Goal: Transaction & Acquisition: Purchase product/service

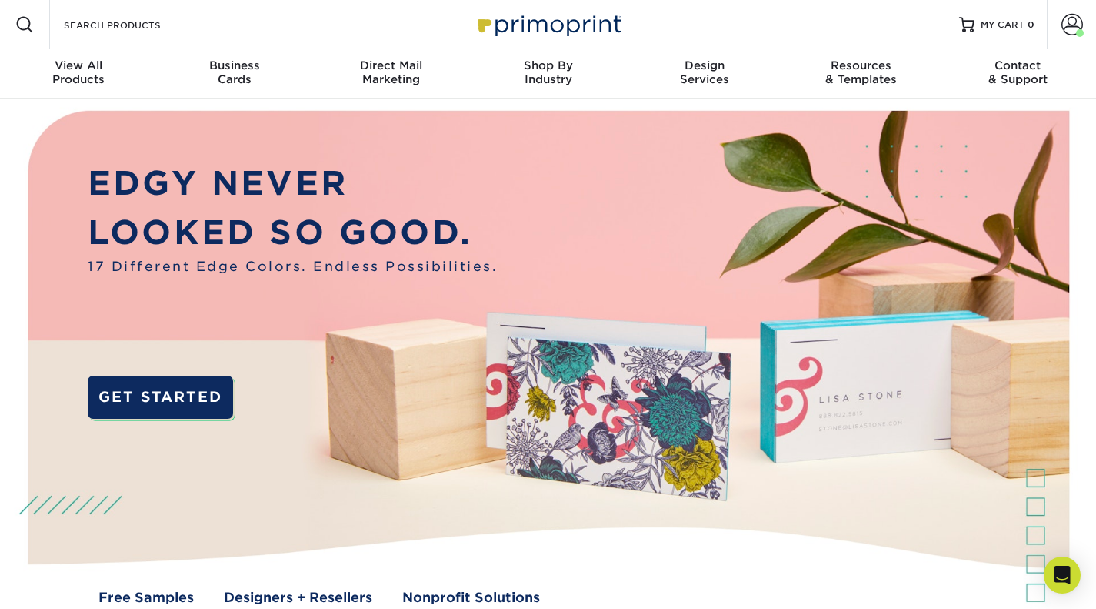
click at [1076, 28] on span at bounding box center [1073, 25] width 22 height 22
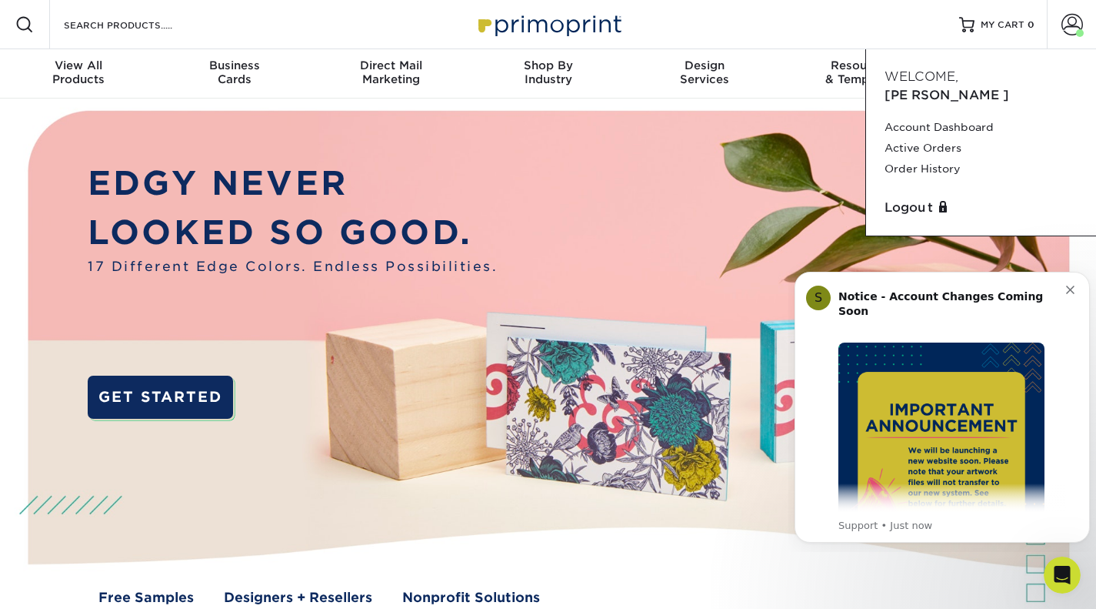
click at [934, 158] on link "Order History" at bounding box center [981, 168] width 193 height 21
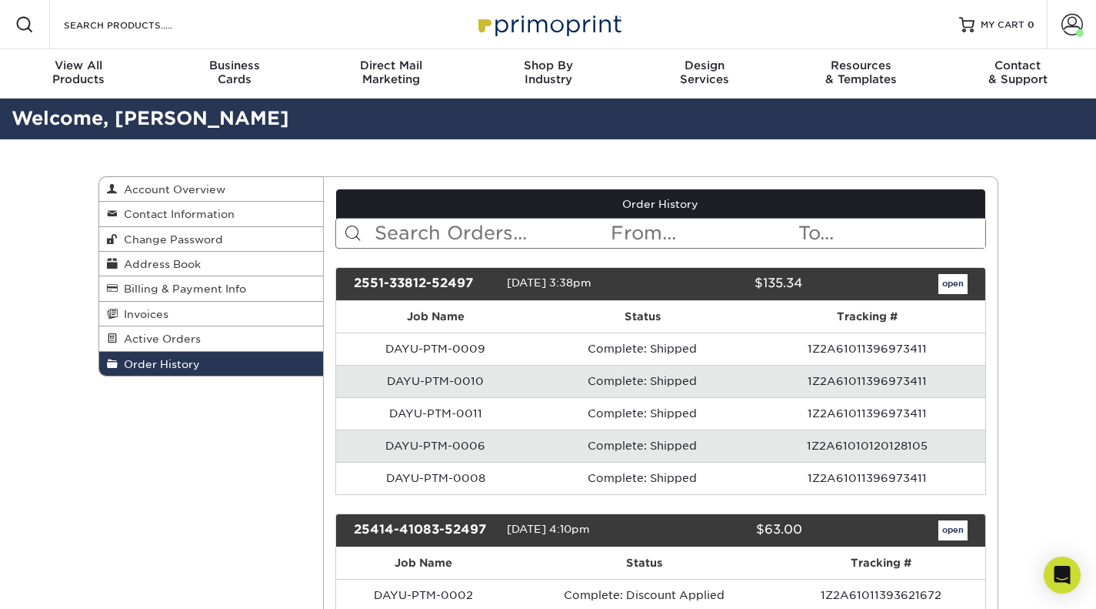
click at [1071, 579] on div "Open Intercom Messenger" at bounding box center [1062, 574] width 37 height 37
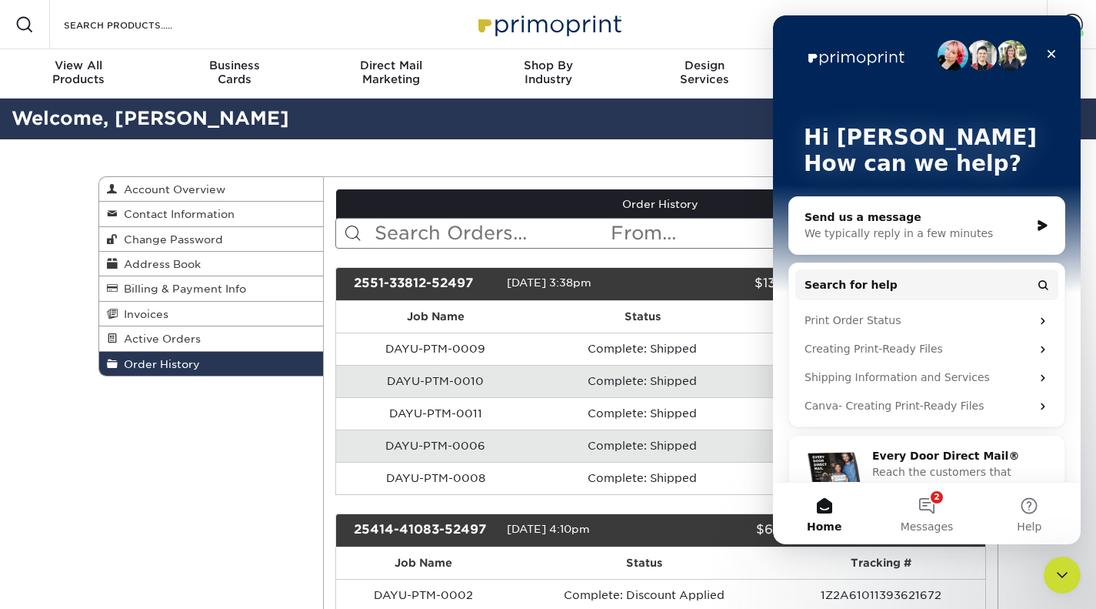
click at [1052, 51] on icon "Close" at bounding box center [1052, 54] width 12 height 12
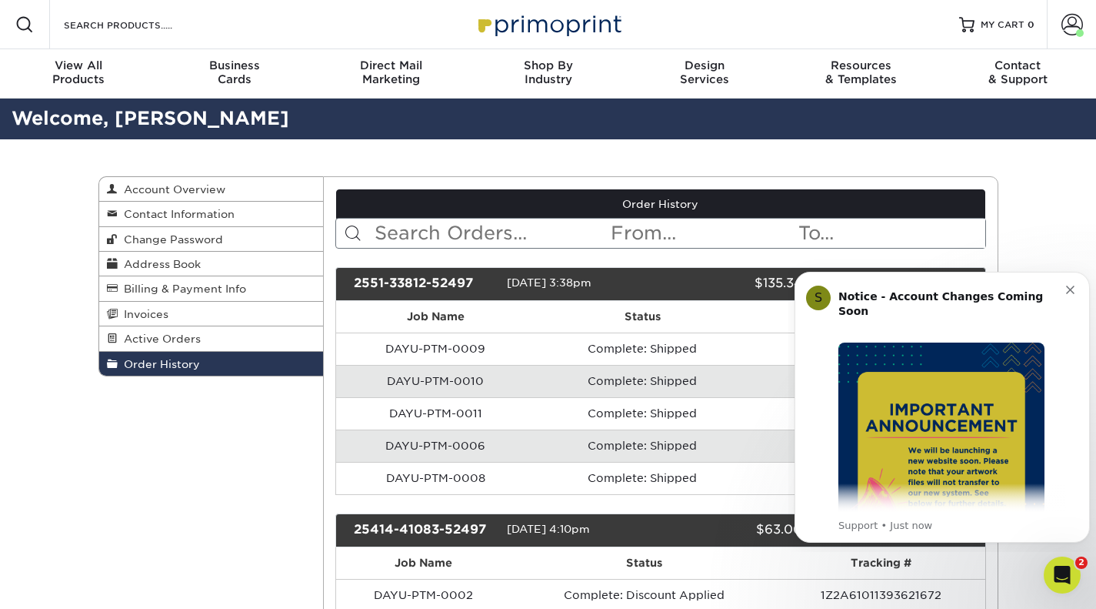
click at [1069, 283] on button "Dismiss notification" at bounding box center [1072, 288] width 12 height 12
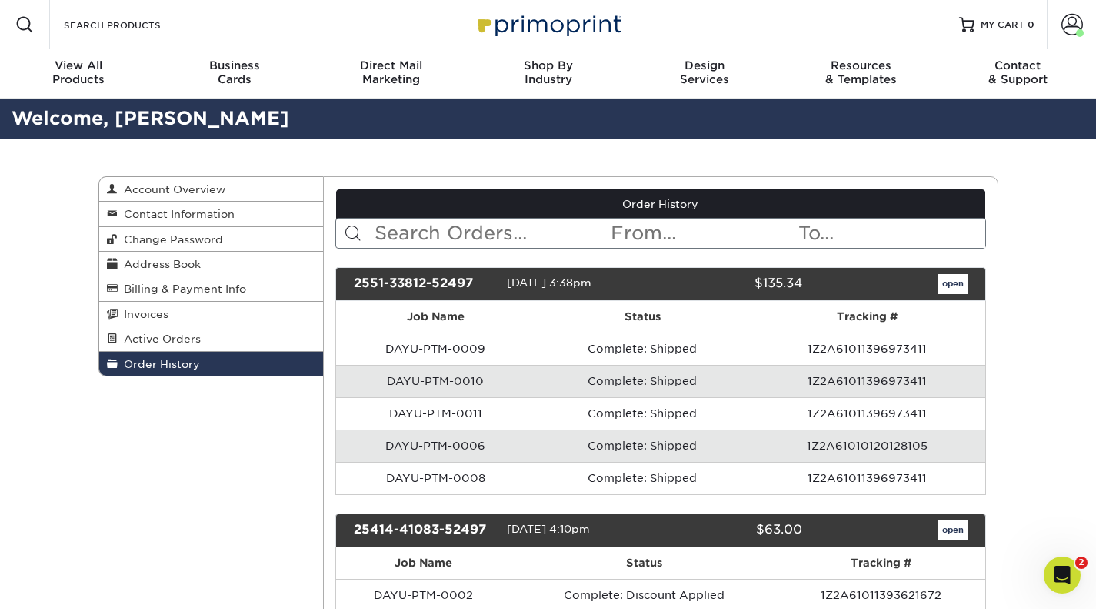
click at [1073, 22] on span at bounding box center [1073, 25] width 22 height 22
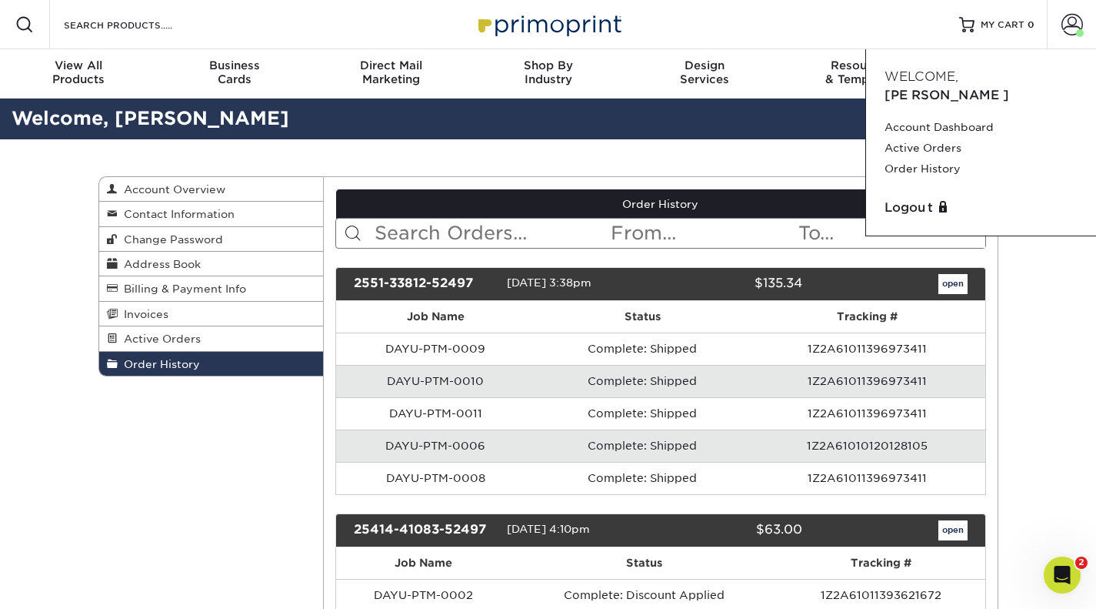
click at [1073, 22] on span at bounding box center [1073, 25] width 22 height 22
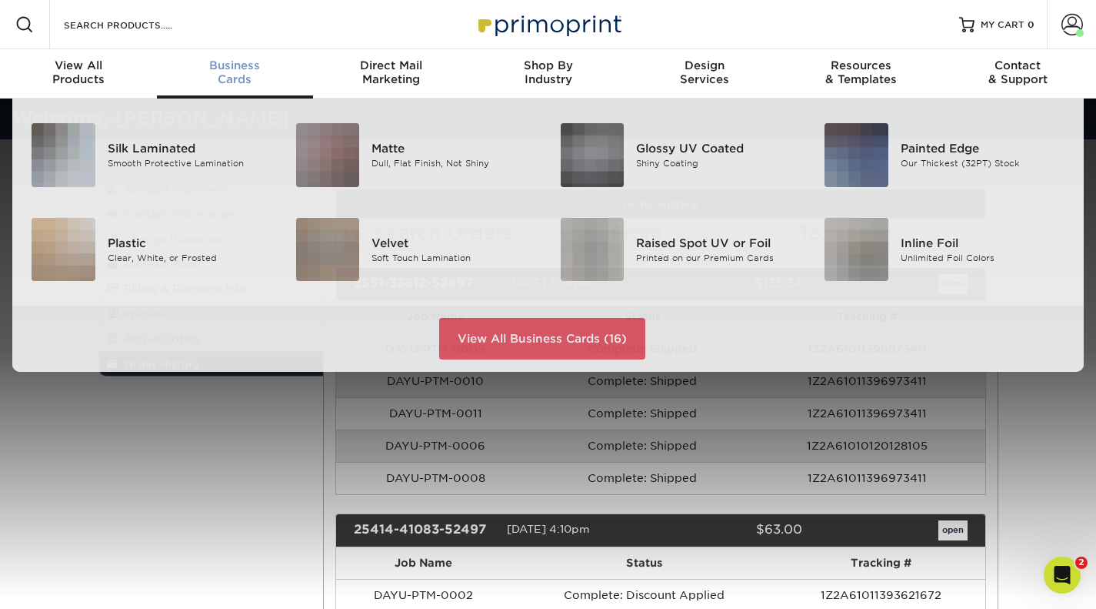
click at [228, 57] on link "Business Cards" at bounding box center [235, 73] width 157 height 49
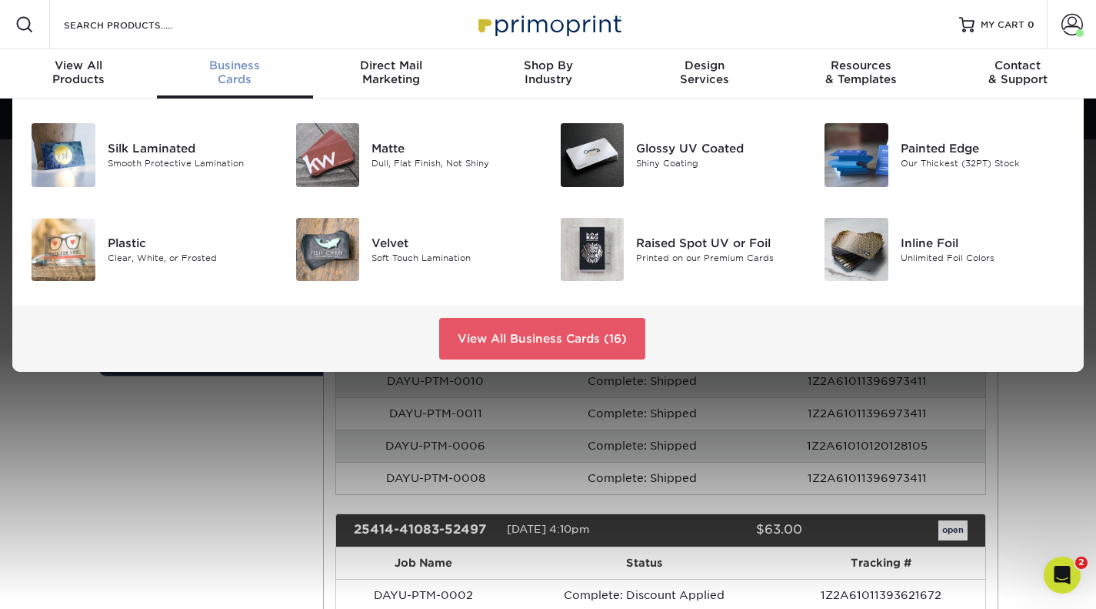
click at [337, 132] on img at bounding box center [328, 155] width 64 height 64
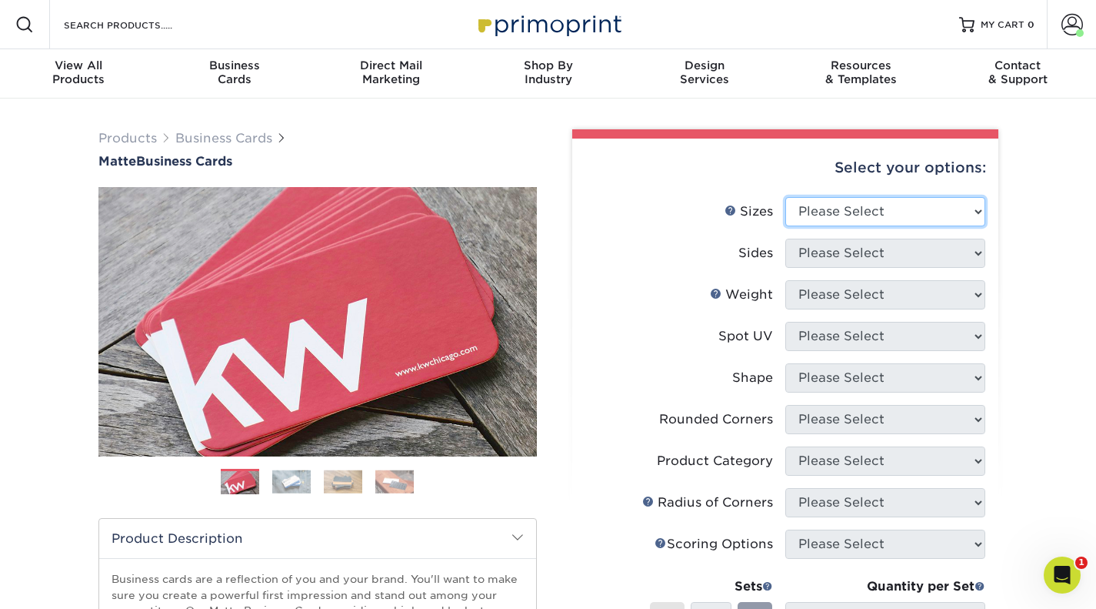
click at [897, 225] on select "Please Select 1.5" x 3.5" - Mini 1.75" x 3.5" - Mini 2" x 2" - Square 2" x 3" -…" at bounding box center [885, 211] width 200 height 29
select select "2.00x3.50"
click at [785, 197] on select "Please Select 1.5" x 3.5" - Mini 1.75" x 3.5" - Mini 2" x 2" - Square 2" x 3" -…" at bounding box center [885, 211] width 200 height 29
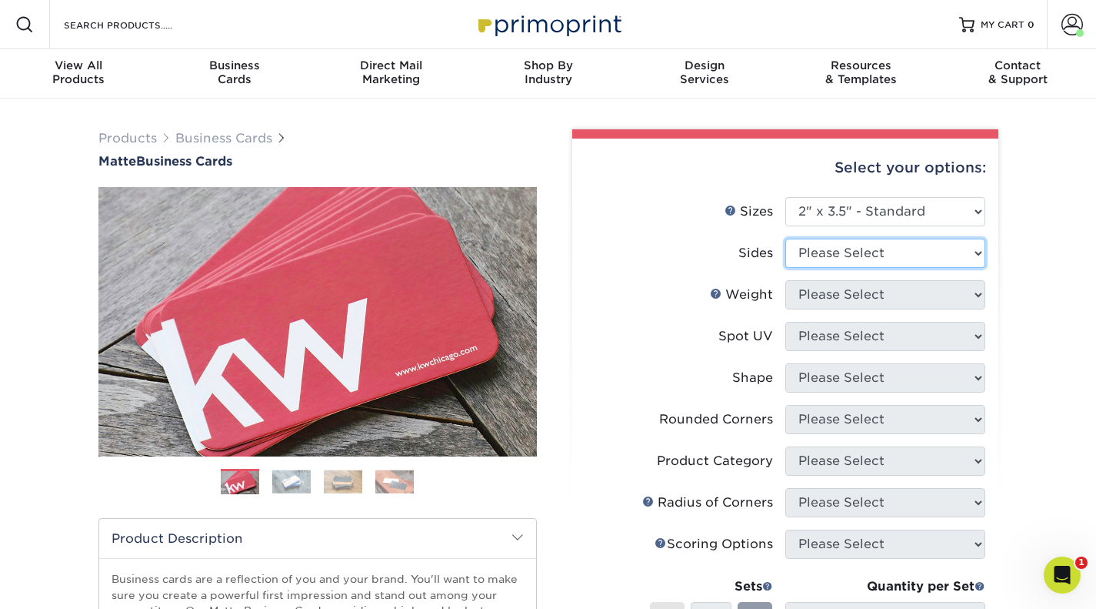
click at [865, 248] on select "Please Select Print Both Sides Print Front Only" at bounding box center [885, 252] width 200 height 29
select select "13abbda7-1d64-4f25-8bb2-c179b224825d"
click at [785, 238] on select "Please Select Print Both Sides Print Front Only" at bounding box center [885, 252] width 200 height 29
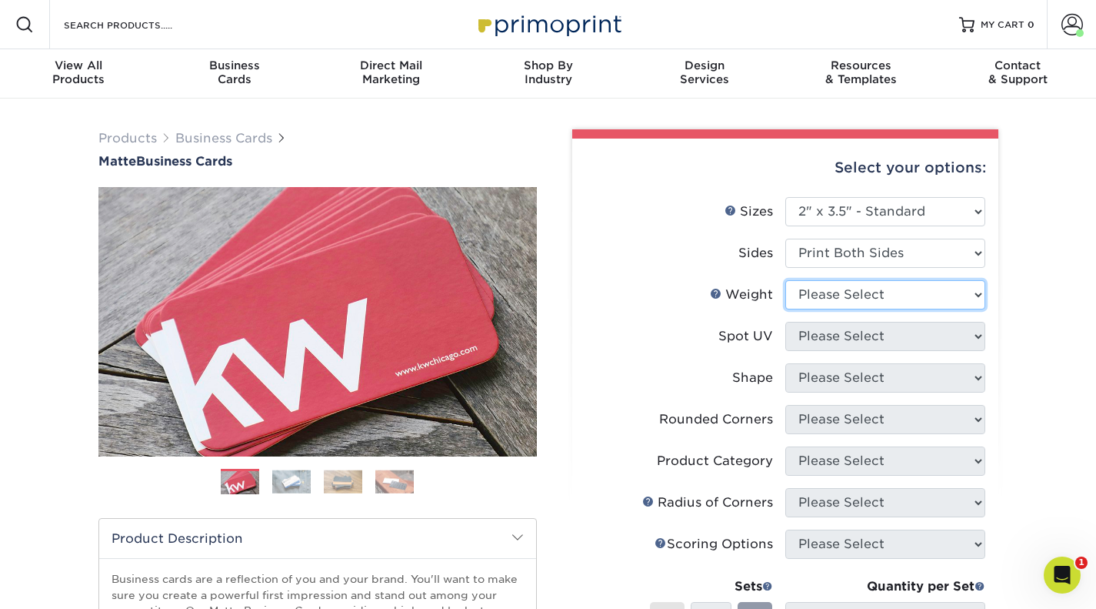
click at [861, 297] on select "Please Select 16PT 14PT" at bounding box center [885, 294] width 200 height 29
select select "14PT"
click at [785, 280] on select "Please Select 16PT 14PT" at bounding box center [885, 294] width 200 height 29
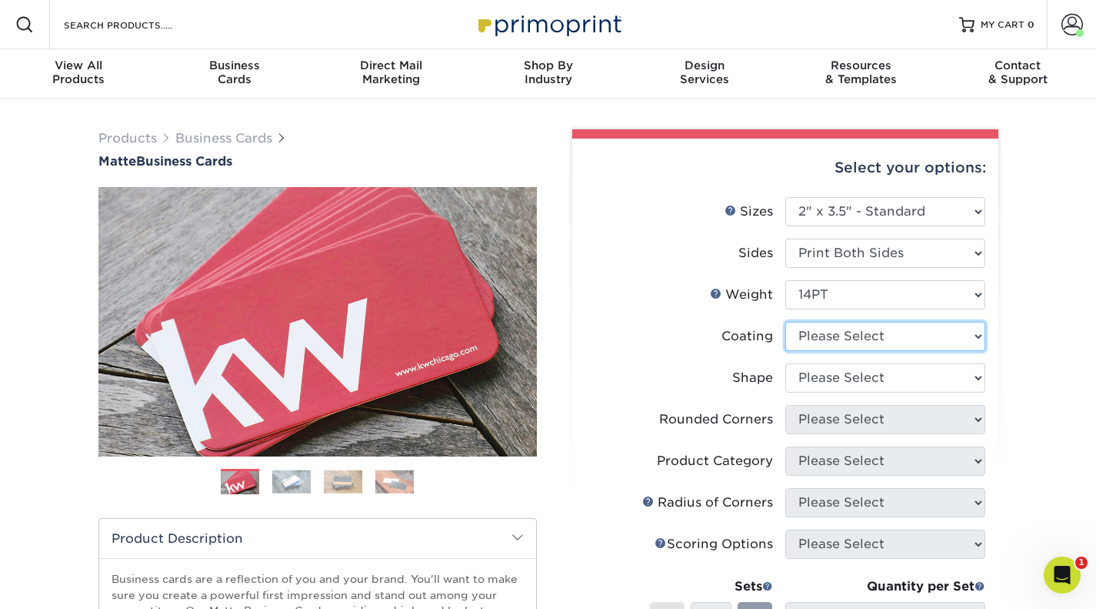
click at [846, 339] on select at bounding box center [885, 336] width 200 height 29
select select "121bb7b5-3b4d-429f-bd8d-bbf80e953313"
click at [785, 322] on select at bounding box center [885, 336] width 200 height 29
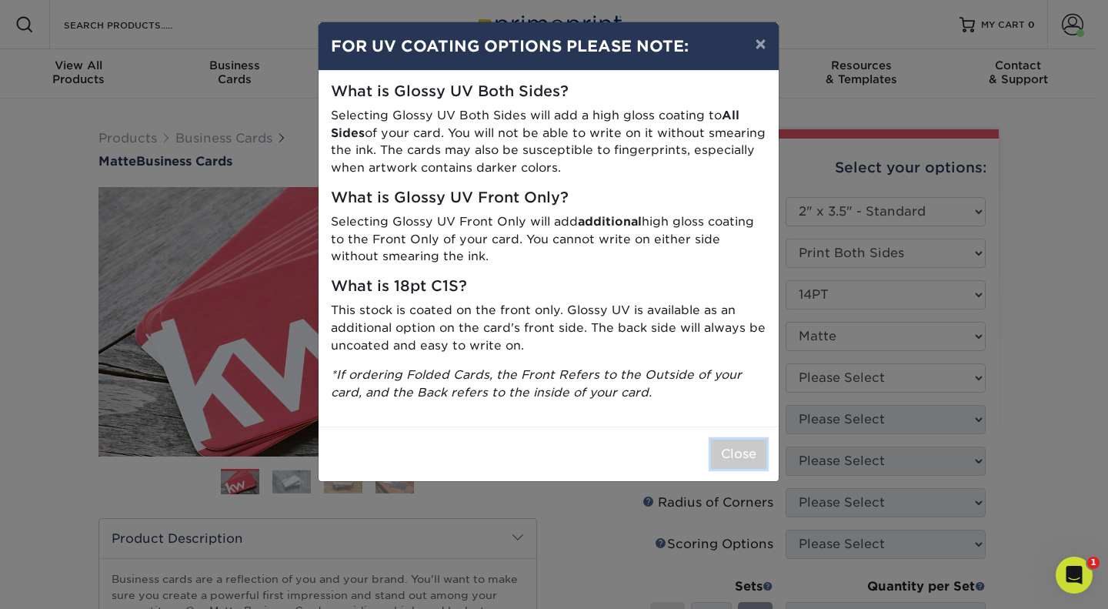
click at [729, 459] on button "Close" at bounding box center [738, 453] width 55 height 29
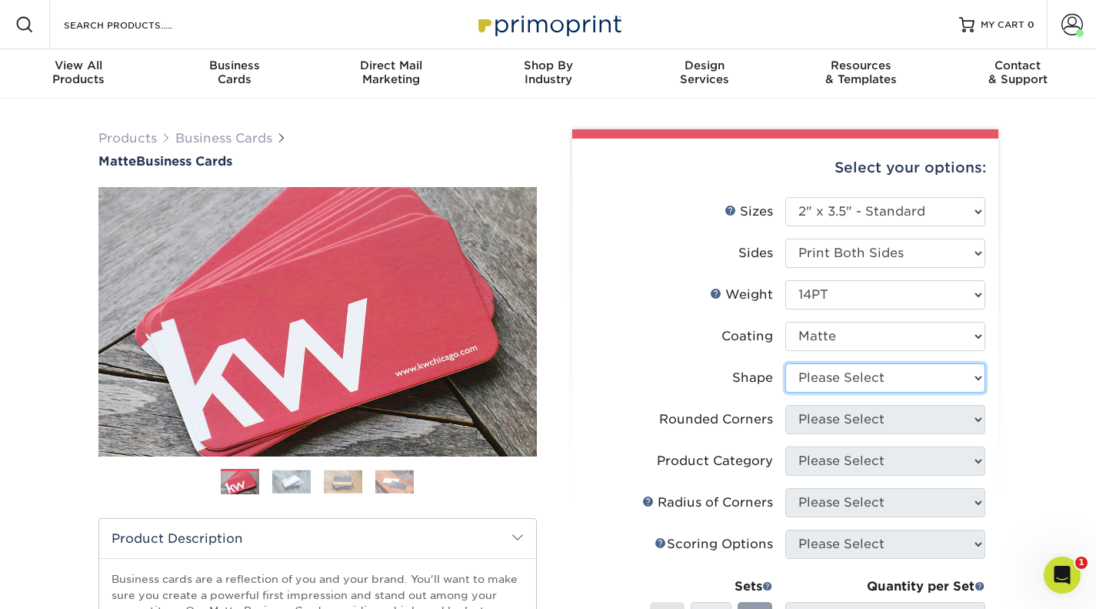
click at [824, 381] on select "Please Select Standard" at bounding box center [885, 377] width 200 height 29
select select "standard"
click at [785, 363] on select "Please Select Standard" at bounding box center [885, 377] width 200 height 29
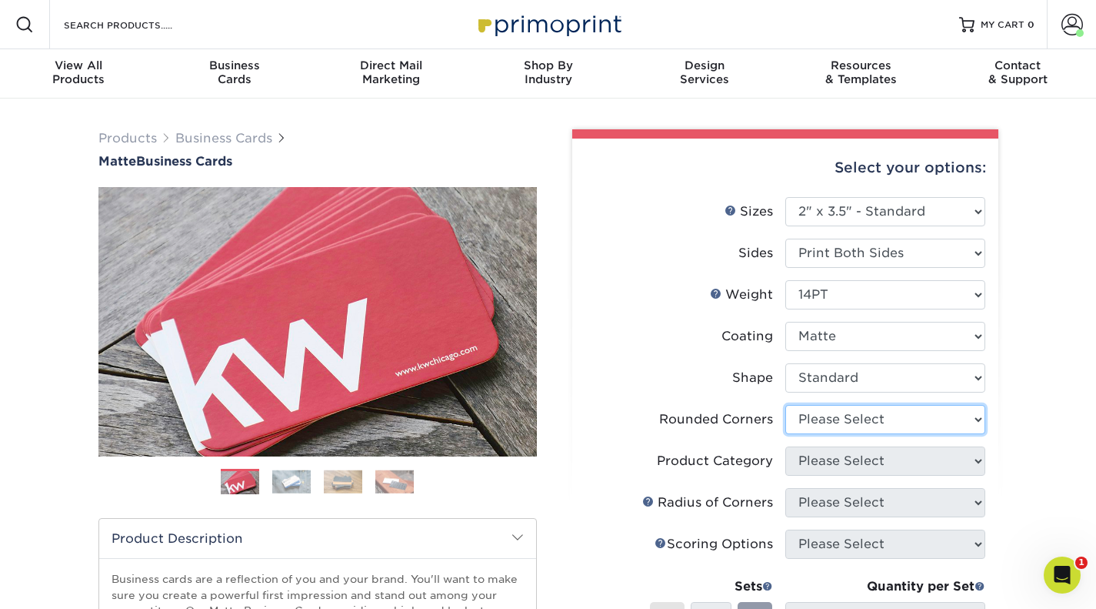
click at [819, 416] on select "Please Select Yes - Round 2 Corners Yes - Round 4 Corners No" at bounding box center [885, 419] width 200 height 29
select select "7672df9e-0e0a-464d-8e1f-920c575e4da3"
click at [785, 405] on select "Please Select Yes - Round 2 Corners Yes - Round 4 Corners No" at bounding box center [885, 419] width 200 height 29
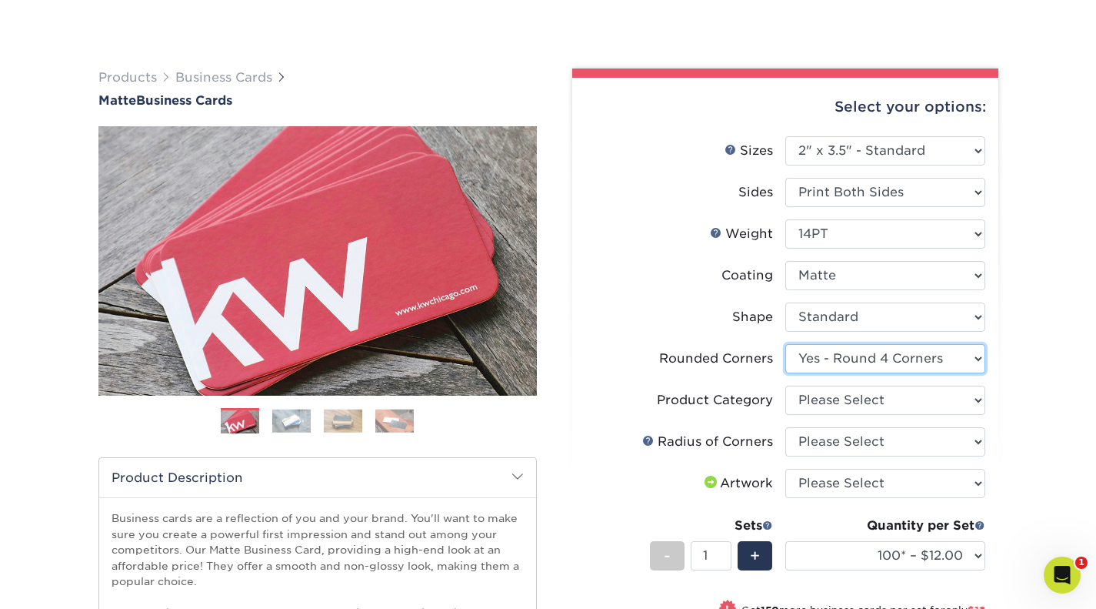
scroll to position [146, 0]
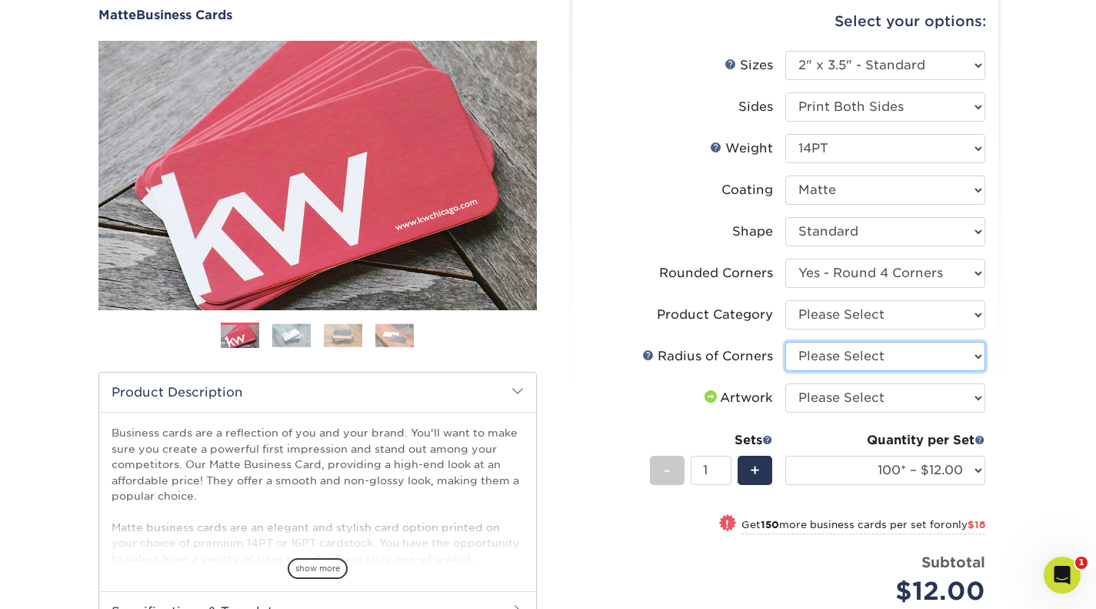
click at [956, 357] on select "Please Select Rounded 1/8" Rounded 1/4"" at bounding box center [885, 356] width 200 height 29
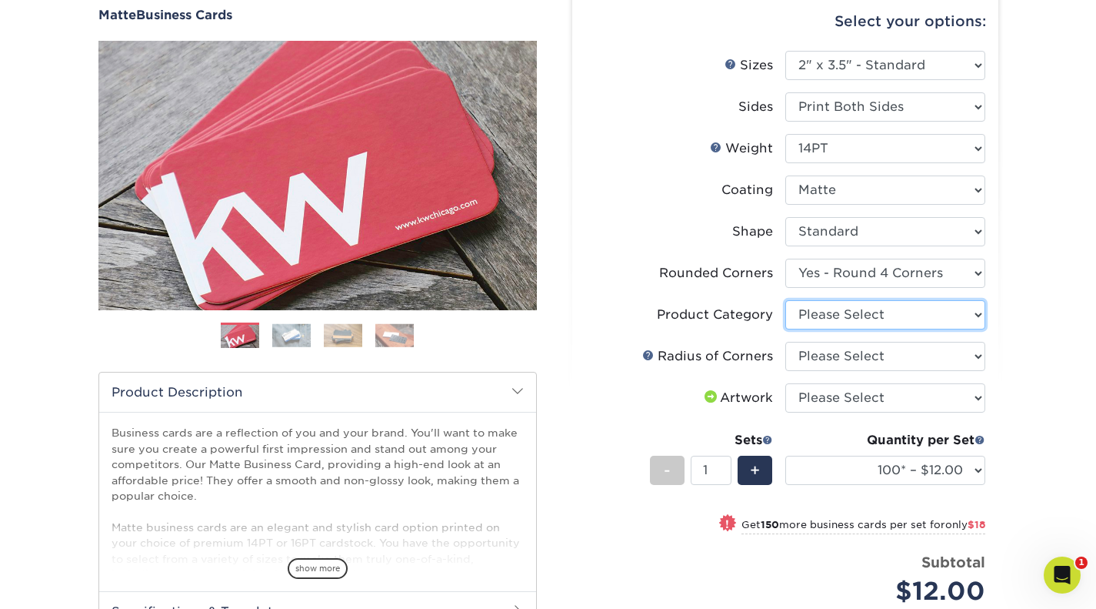
click at [919, 319] on select "Please Select Business Cards" at bounding box center [885, 314] width 200 height 29
select select "3b5148f1-0588-4f88-a218-97bcfdce65c1"
click at [785, 300] on select "Please Select Business Cards" at bounding box center [885, 314] width 200 height 29
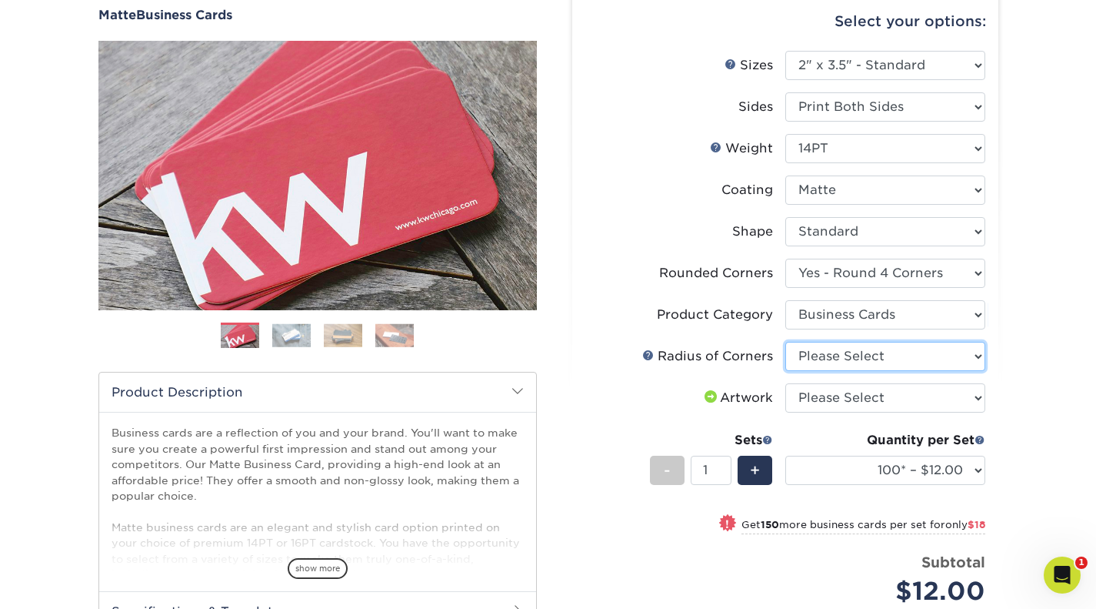
click at [899, 360] on select "Please Select Rounded 1/8" Rounded 1/4"" at bounding box center [885, 356] width 200 height 29
select select "589680c7-ee9a-431b-9d12-d7aeb1386a97"
click at [785, 342] on select "Please Select Rounded 1/8" Rounded 1/4"" at bounding box center [885, 356] width 200 height 29
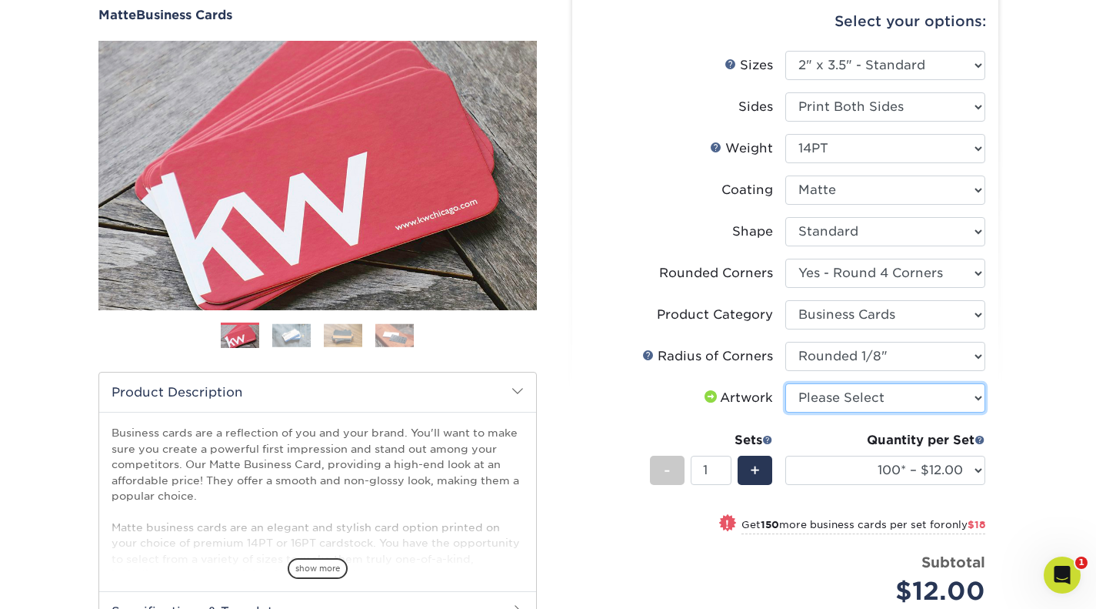
click at [886, 404] on select "Please Select I will upload files I need a design - $100" at bounding box center [885, 397] width 200 height 29
select select "upload"
click at [785, 383] on select "Please Select I will upload files I need a design - $100" at bounding box center [885, 397] width 200 height 29
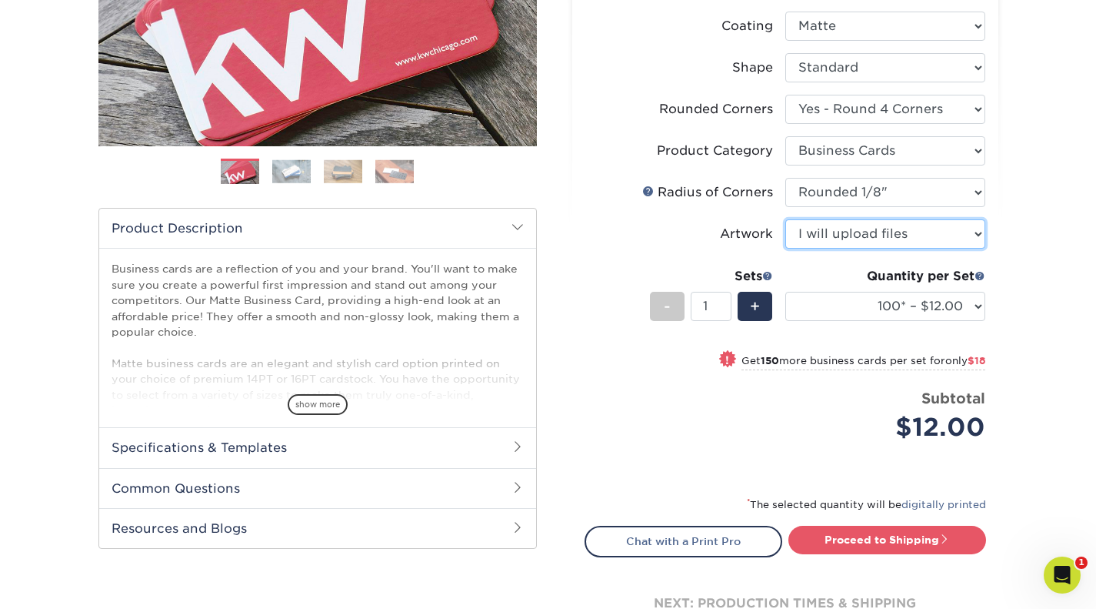
scroll to position [315, 0]
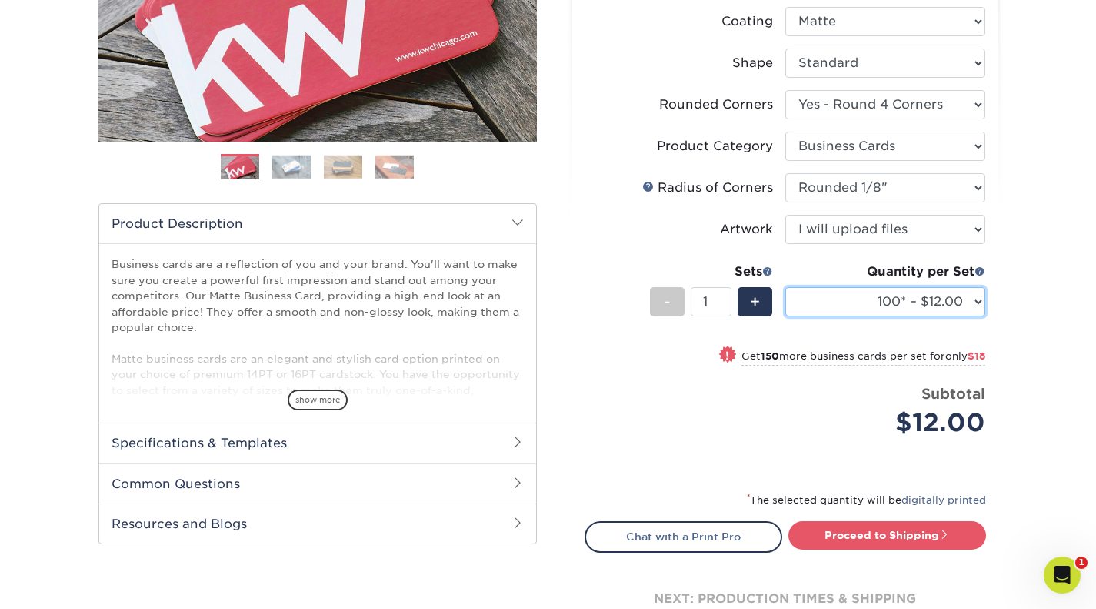
click at [979, 313] on select "100* – $12.00 250* – $30.00 500 – $60.00 1000 – $74.00 2500 – $136.00 5000 – $2…" at bounding box center [885, 301] width 200 height 29
click at [1057, 273] on div "Products Business Cards Matte Business Cards Previous Next 100 $ 9" at bounding box center [548, 242] width 1096 height 916
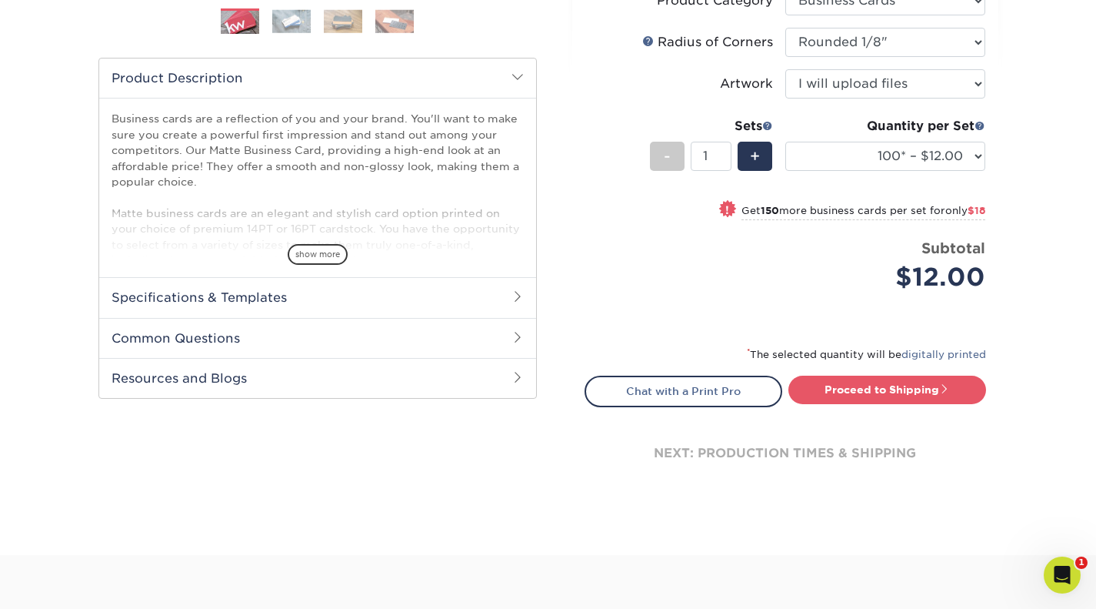
scroll to position [462, 0]
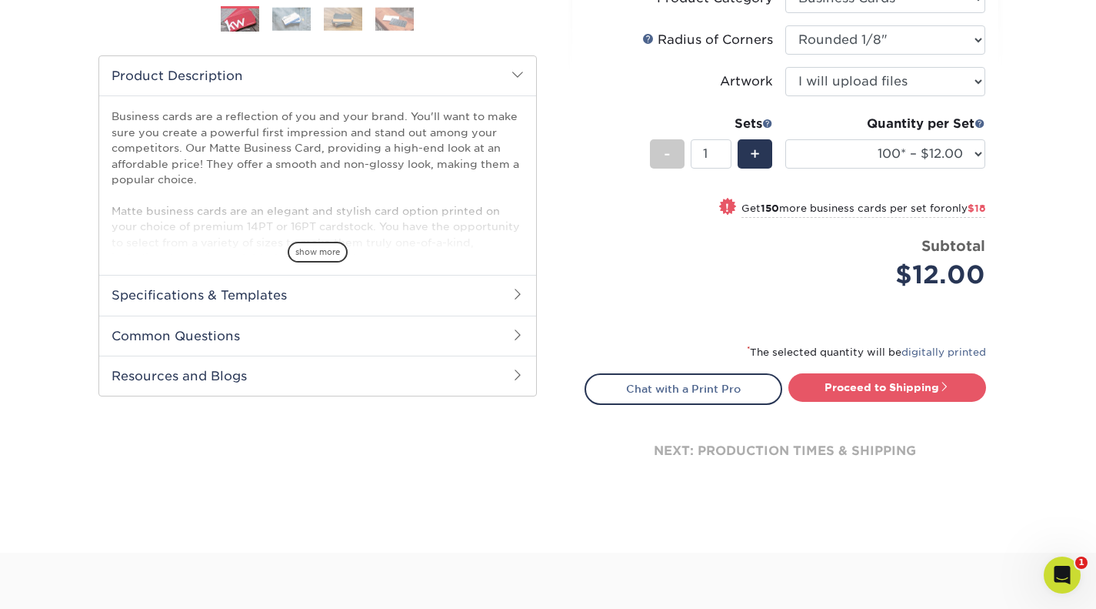
click at [752, 147] on span "+" at bounding box center [755, 153] width 10 height 23
type input "2"
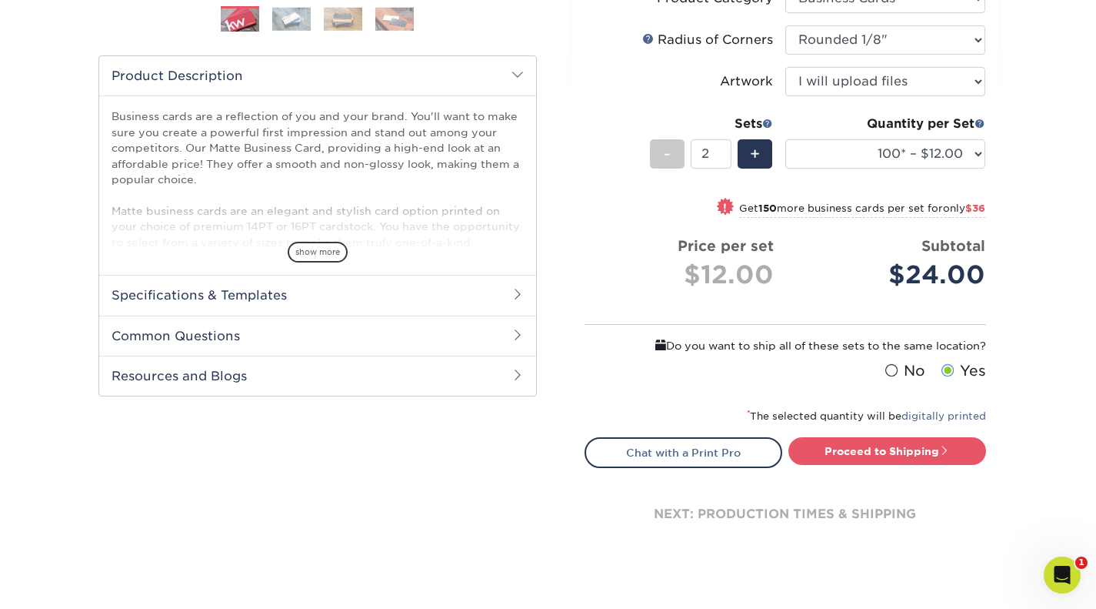
click at [944, 447] on span at bounding box center [944, 450] width 11 height 11
type input "Set 1"
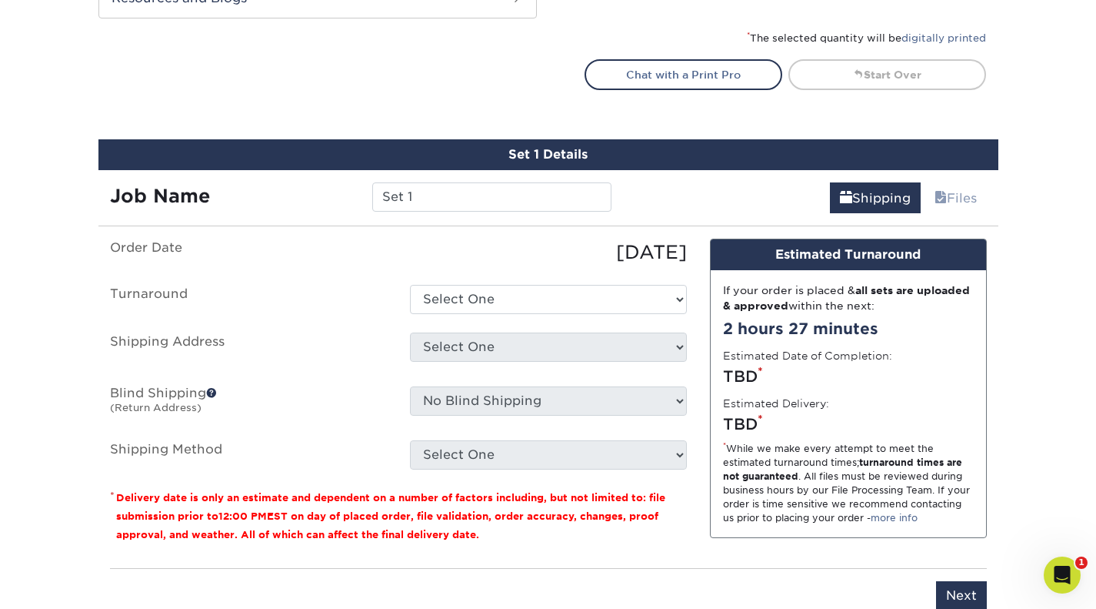
scroll to position [940, 0]
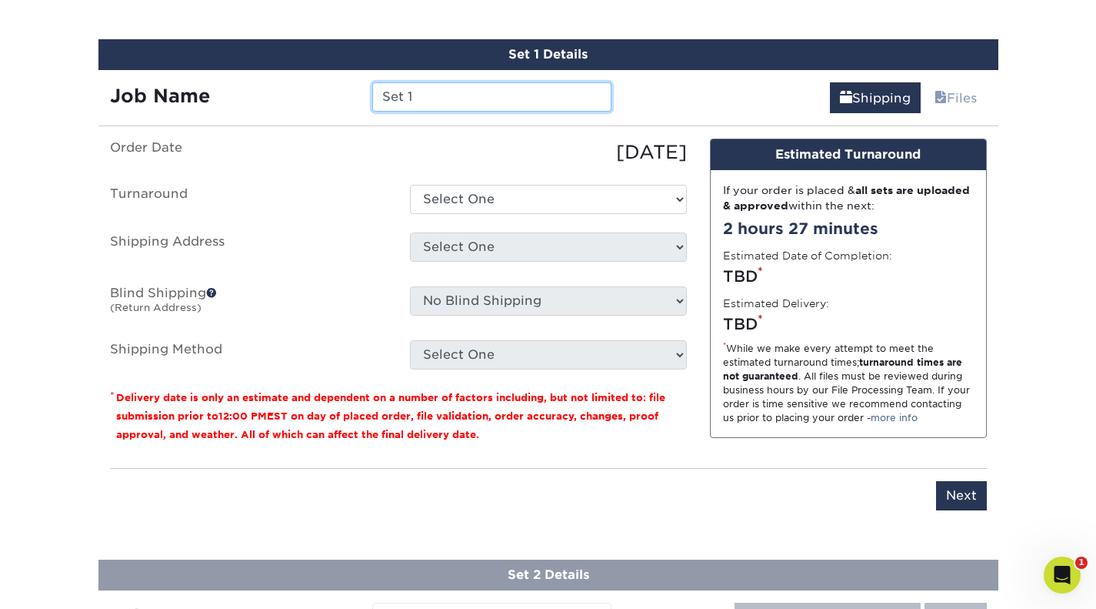
drag, startPoint x: 509, startPoint y: 86, endPoint x: 962, endPoint y: 187, distance: 464.2
click at [962, 187] on div "Set 1 Details Job Name Set 1 Shipping Files You've choosen mailing services! If…" at bounding box center [548, 283] width 900 height 489
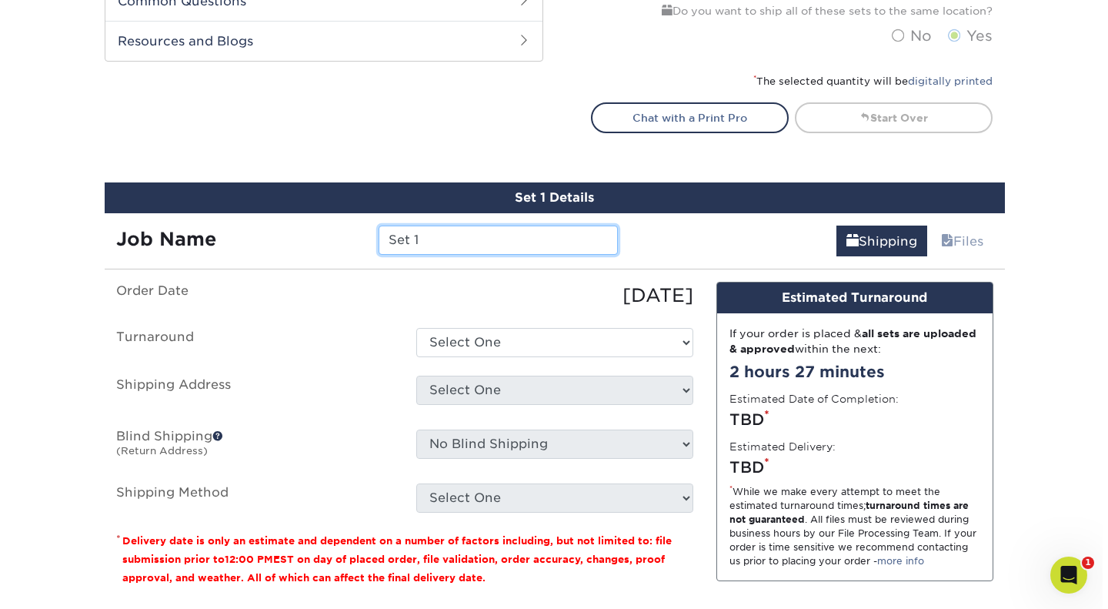
scroll to position [802, 0]
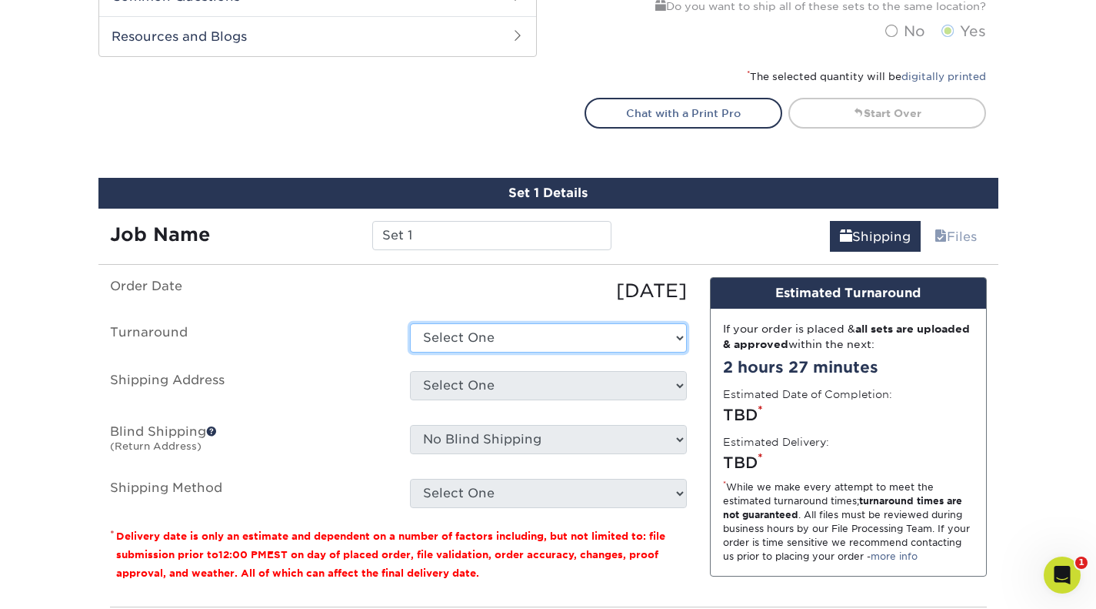
click at [629, 329] on select "Select One 2-4 Business Days 2 Day Next Business Day" at bounding box center [548, 337] width 277 height 29
select select "e6f5142e-65b5-49a6-8977-cd603f0b08dd"
click at [410, 323] on select "Select One 2-4 Business Days 2 Day Next Business Day" at bounding box center [548, 337] width 277 height 29
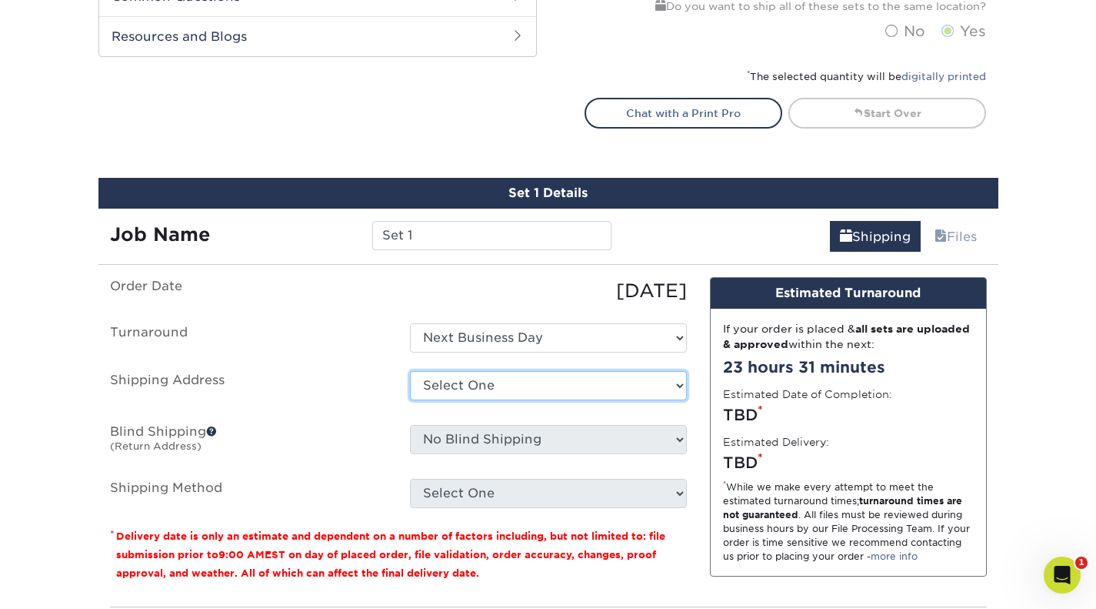
click at [535, 389] on select "Select One Ashworth Drive Aspen Cove Hawn Drive + Add New Address" at bounding box center [548, 385] width 277 height 29
select select "newaddress"
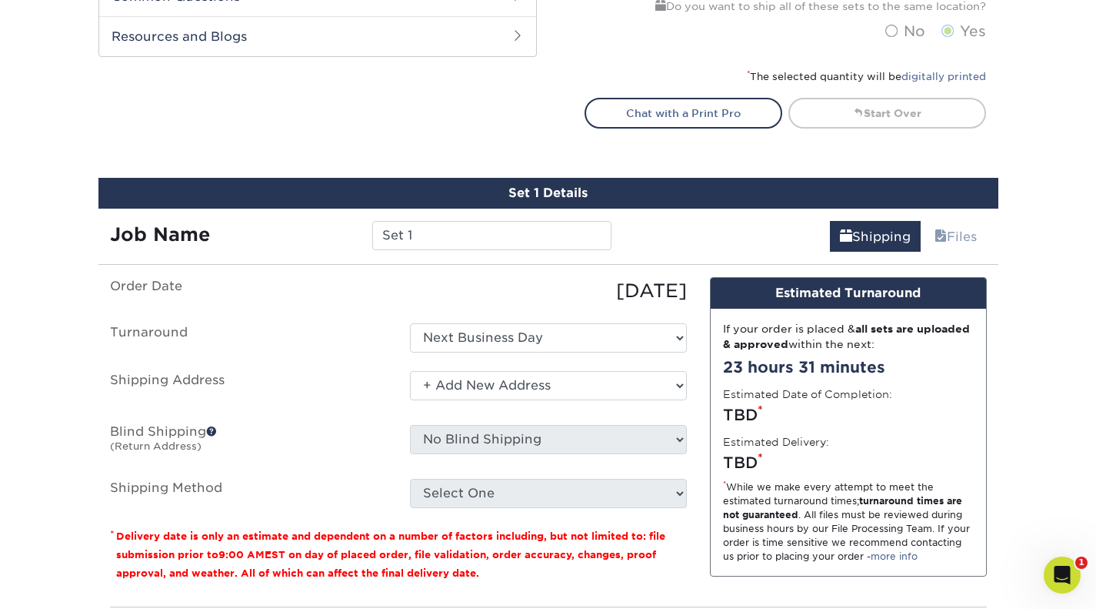
click at [410, 371] on select "Select One Ashworth Drive Aspen Cove Hawn Drive + Add New Address" at bounding box center [548, 385] width 277 height 29
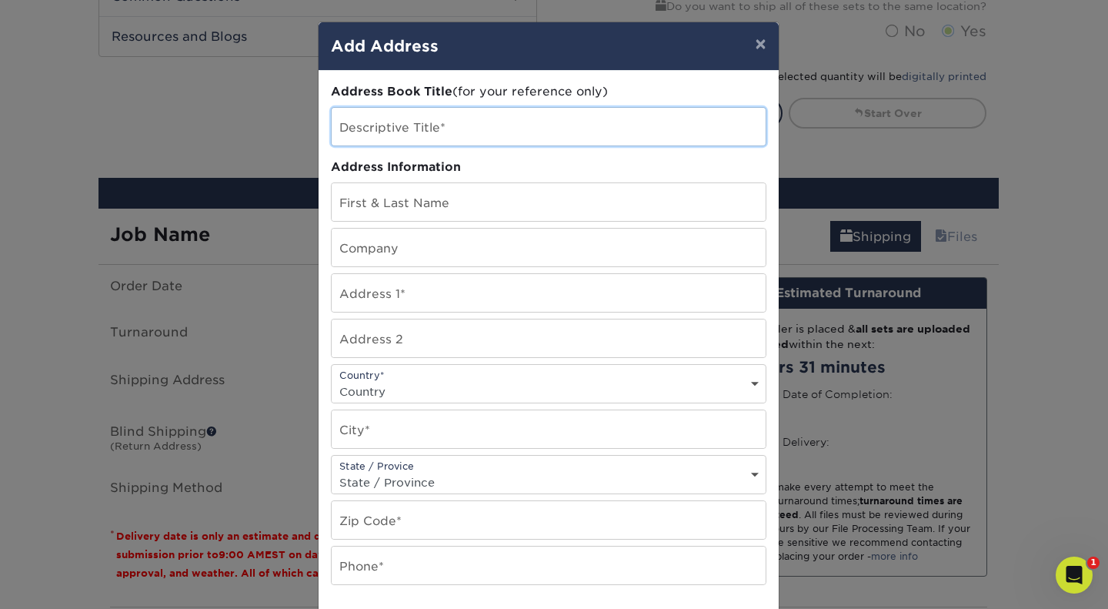
click at [432, 134] on input "text" at bounding box center [549, 127] width 434 height 38
type input "Gambel Oak"
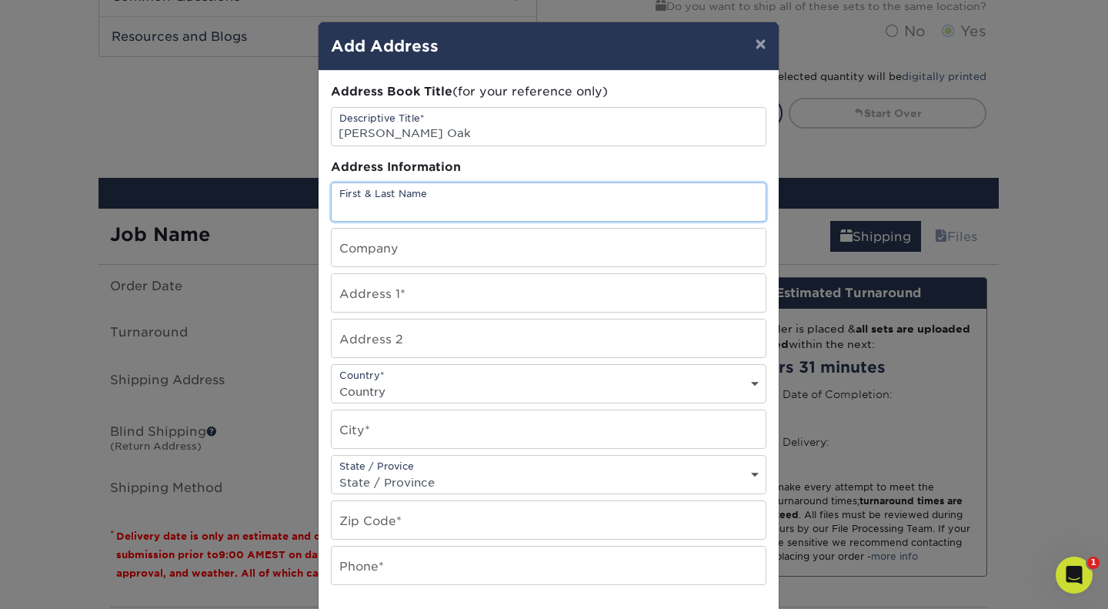
click at [450, 195] on input "text" at bounding box center [549, 202] width 434 height 38
type input "Brandon Slokowski"
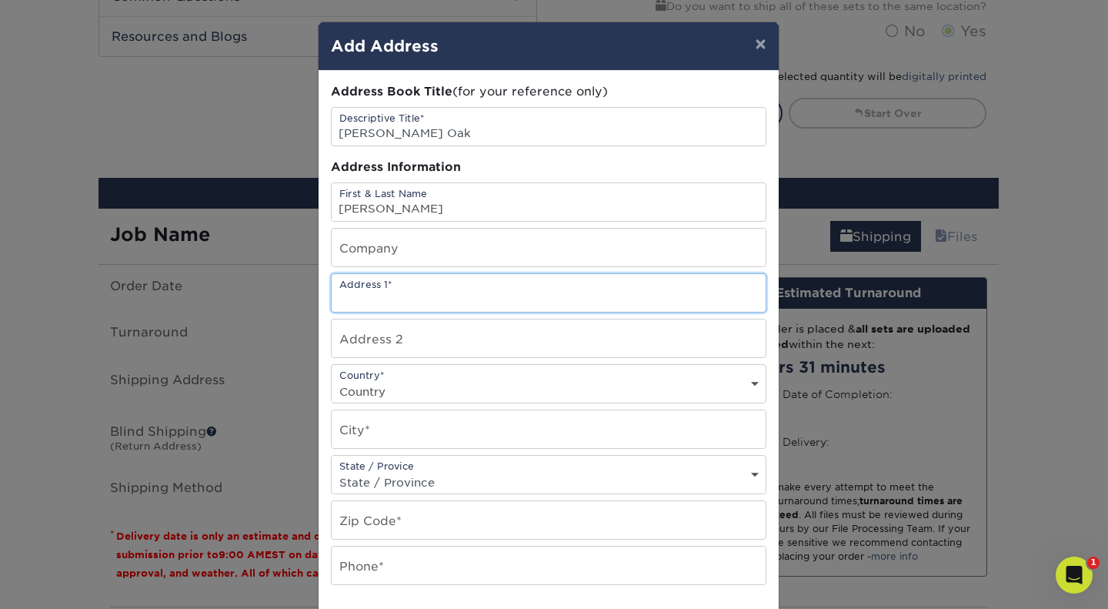
click at [418, 298] on input "text" at bounding box center [549, 293] width 434 height 38
type input "1128 Gambel Oak Way"
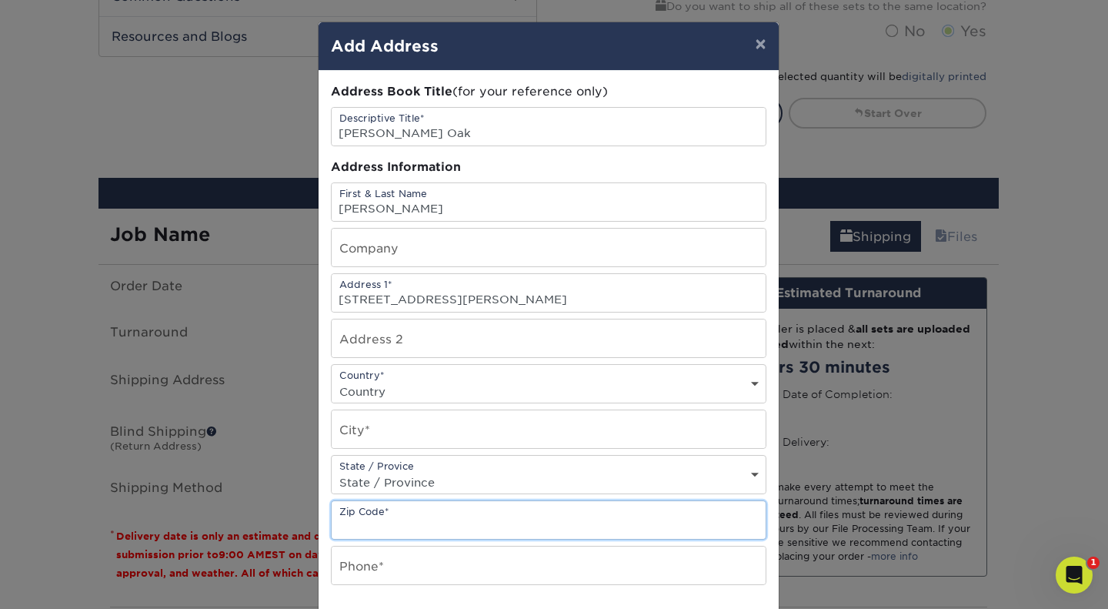
click at [397, 509] on input "text" at bounding box center [549, 520] width 434 height 38
paste input "84098"
type input "84098"
click at [395, 569] on input "text" at bounding box center [549, 565] width 434 height 38
type input "5136008881"
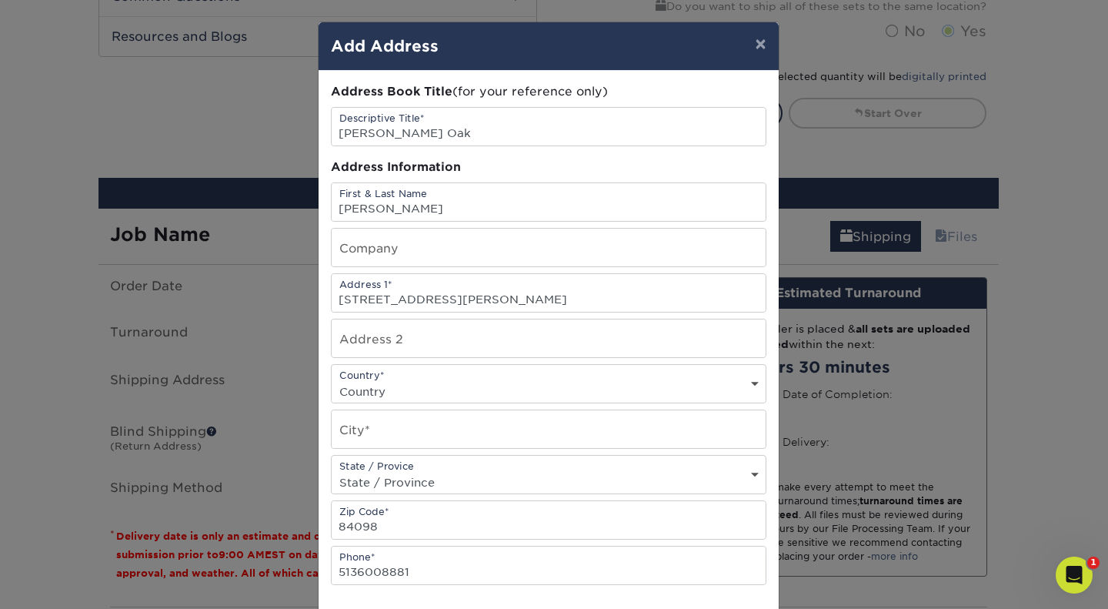
click at [746, 469] on div "State / Provice State / Province Alabama Alaska Arizona Arkansas California Col…" at bounding box center [548, 474] width 435 height 39
click at [735, 479] on select "State / Province Alabama Alaska Arizona Arkansas California Colorado Connecticu…" at bounding box center [549, 482] width 434 height 22
select select "UT"
click at [332, 471] on select "State / Province Alabama Alaska Arizona Arkansas California Colorado Connecticu…" at bounding box center [549, 482] width 434 height 22
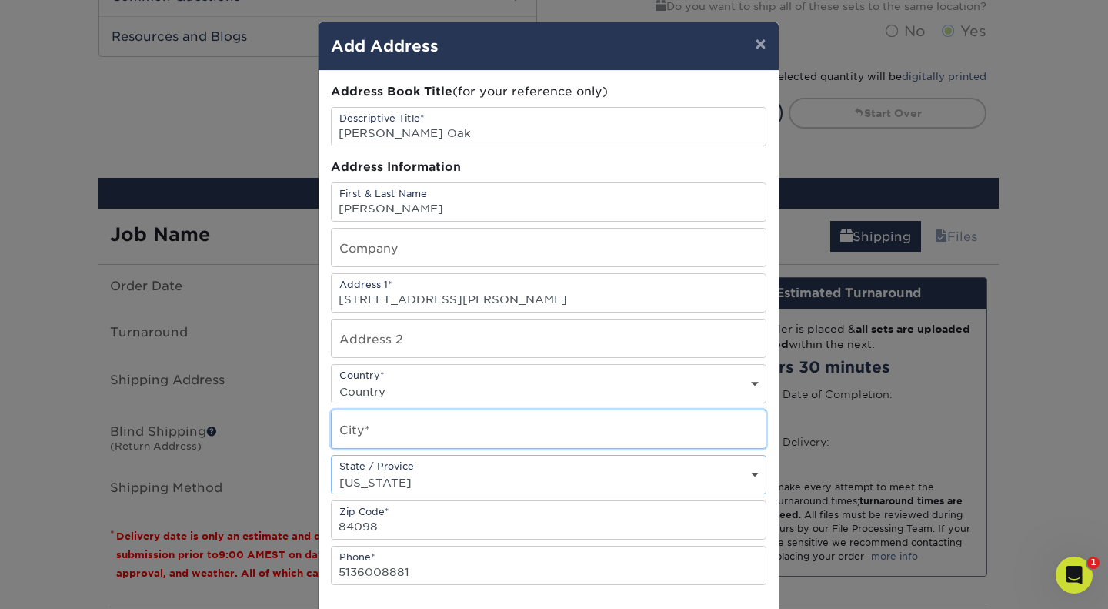
click at [504, 435] on input "text" at bounding box center [549, 429] width 434 height 38
type input "Park City"
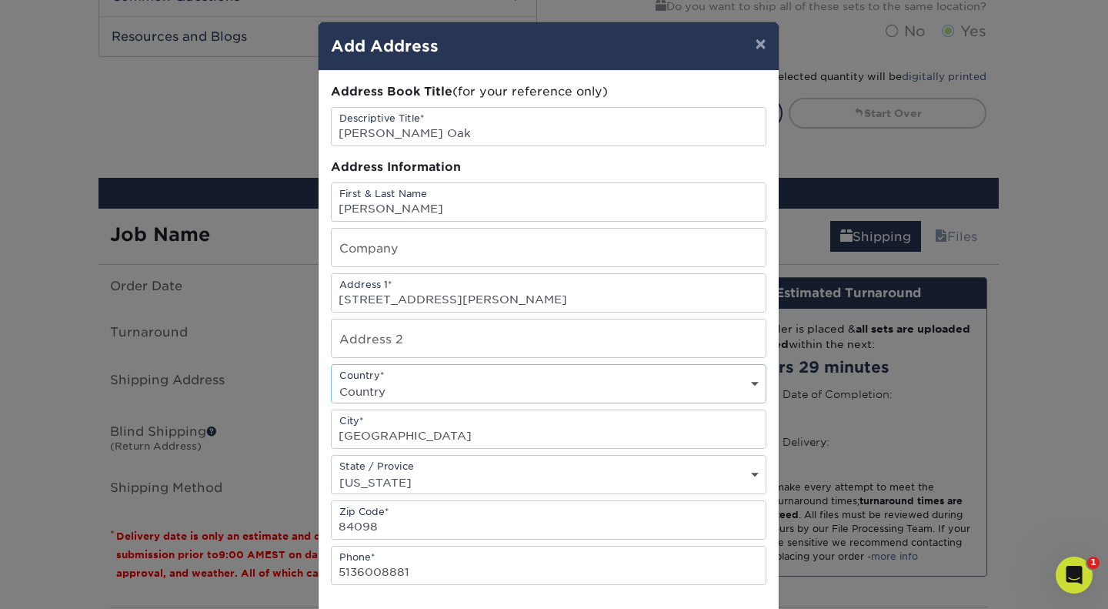
click at [742, 391] on select "Country United States Canada ----------------------------- Afghanistan Albania …" at bounding box center [549, 391] width 434 height 22
select select "US"
click at [332, 380] on select "Country United States Canada ----------------------------- Afghanistan Albania …" at bounding box center [549, 391] width 434 height 22
click at [525, 132] on input "Gambel Oak" at bounding box center [549, 127] width 434 height 38
type input "Gambel Oak Way"
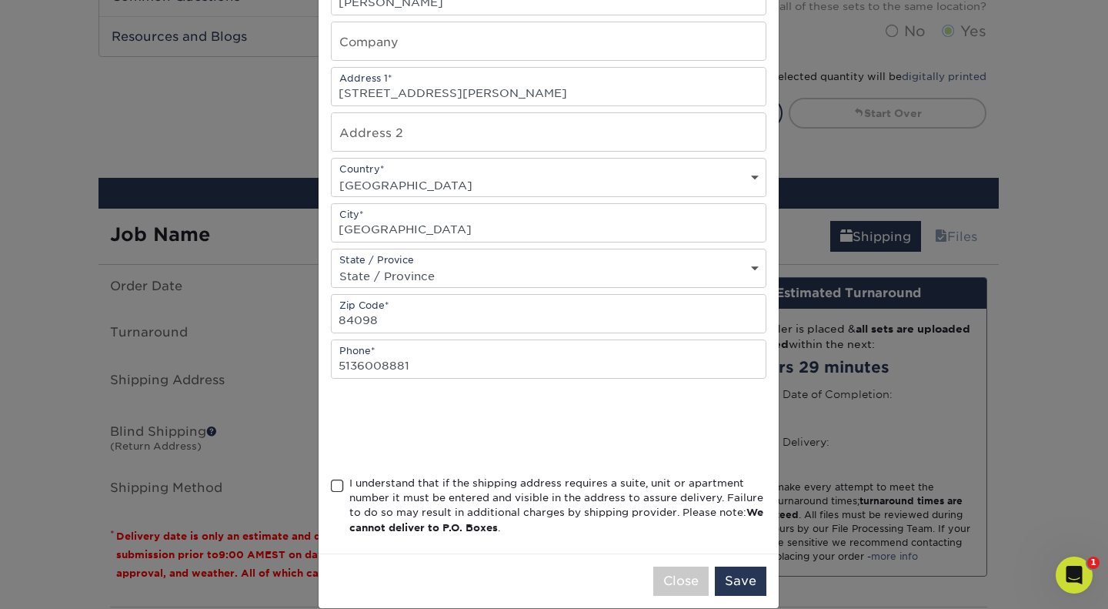
scroll to position [228, 0]
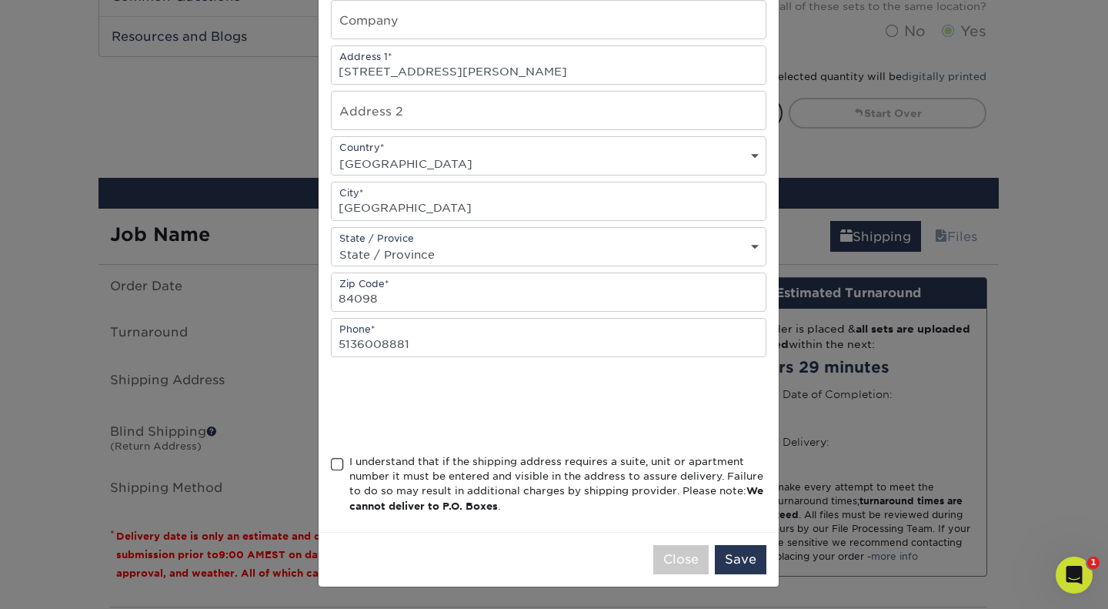
click at [332, 459] on span at bounding box center [337, 464] width 13 height 15
click at [0, 0] on input "I understand that if the shipping address requires a suite, unit or apartment n…" at bounding box center [0, 0] width 0 height 0
click at [734, 556] on button "Save" at bounding box center [741, 559] width 52 height 29
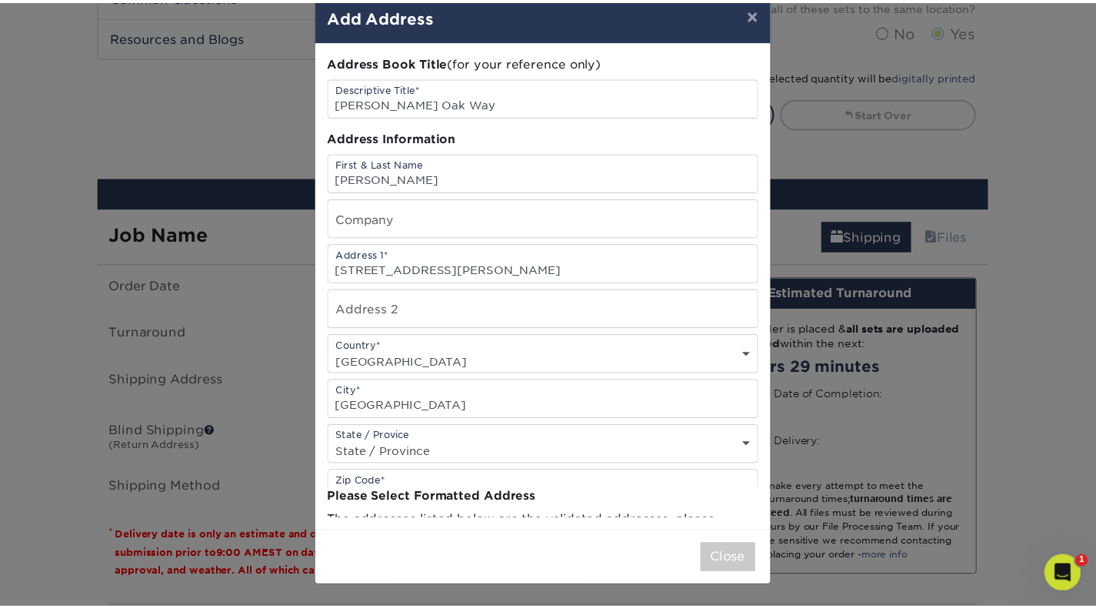
scroll to position [0, 0]
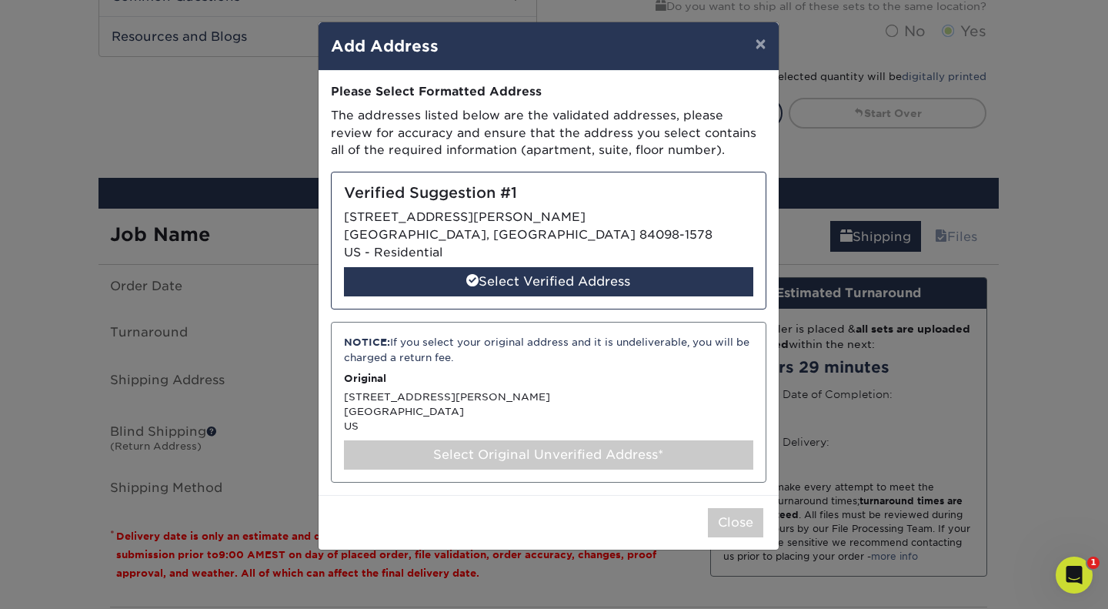
click at [542, 282] on div "Select Verified Address" at bounding box center [548, 281] width 409 height 29
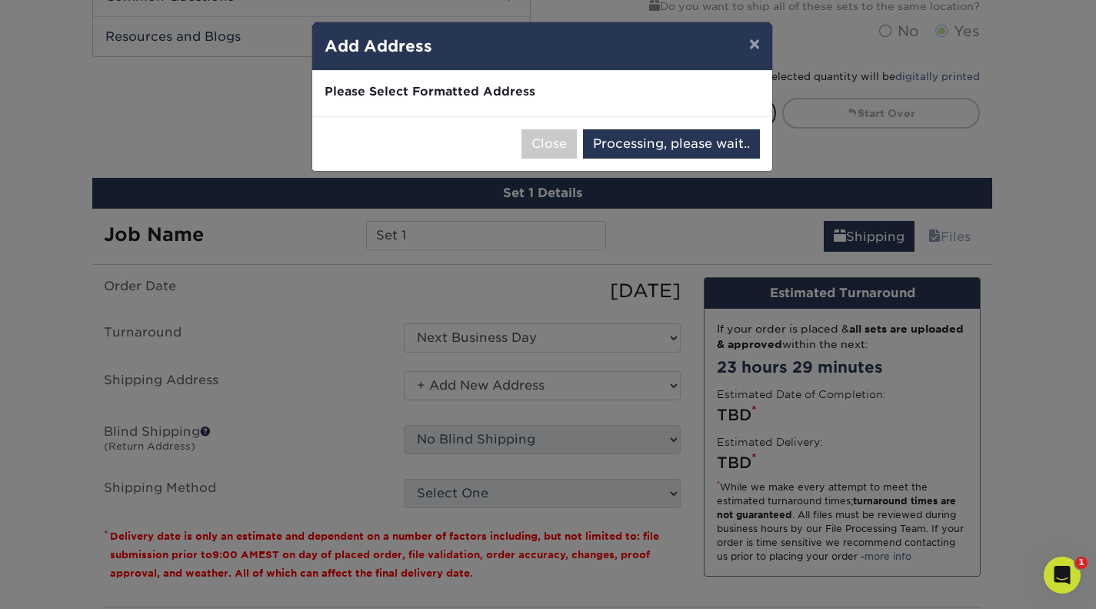
select select "285863"
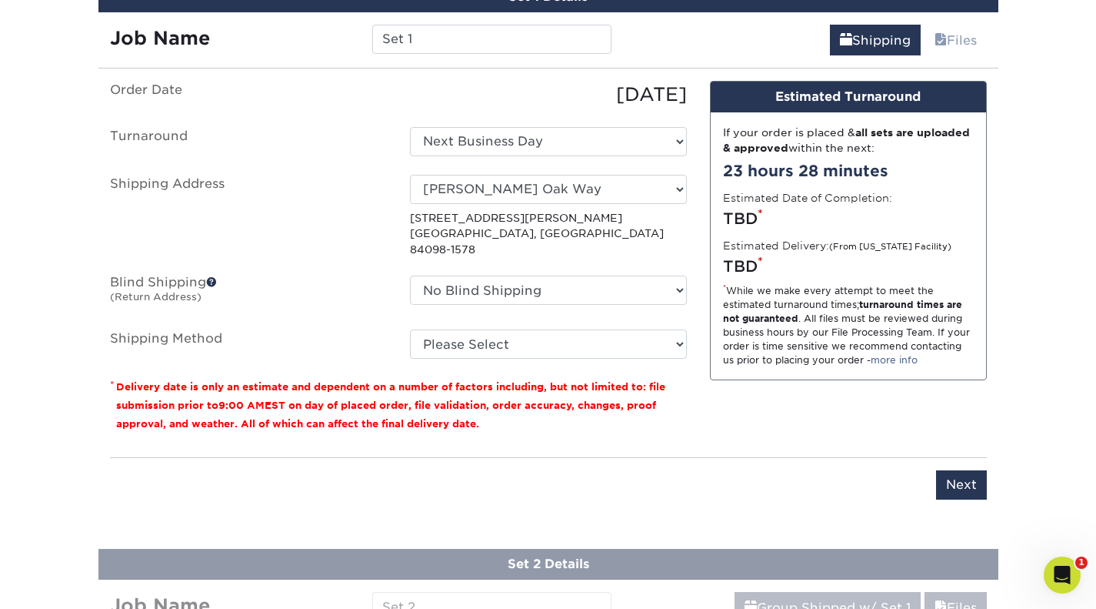
scroll to position [999, 0]
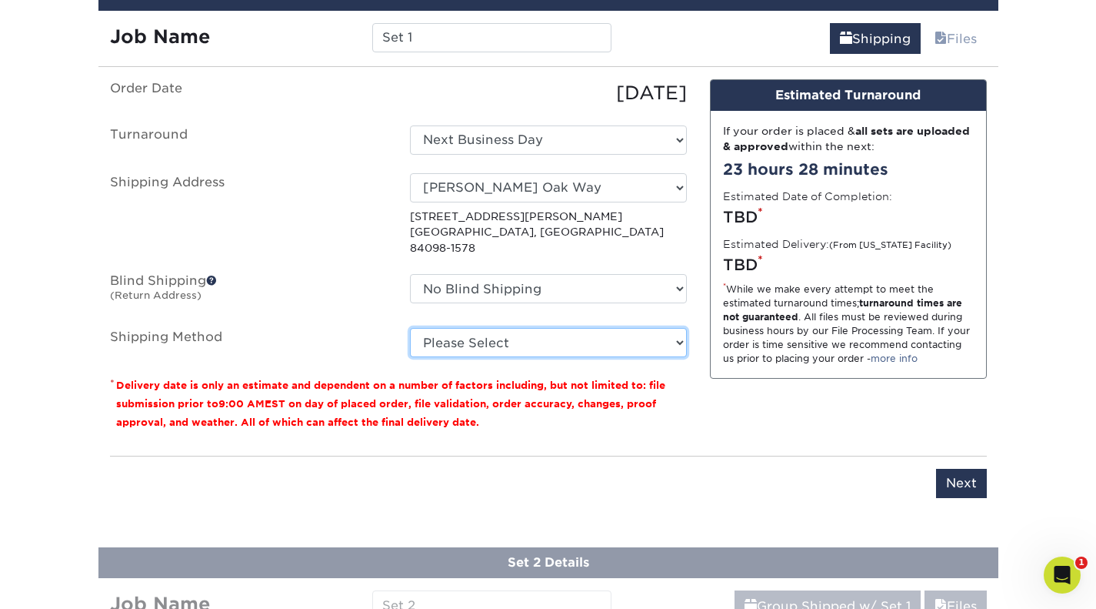
click at [674, 329] on select "Please Select Ground Shipping (+$15.68) 3 Day Shipping Service (+$20.04) 2 Day …" at bounding box center [548, 342] width 277 height 29
click at [410, 328] on select "Please Select Ground Shipping (+$15.68) 3 Day Shipping Service (+$20.04) 2 Day …" at bounding box center [548, 342] width 277 height 29
click at [673, 328] on select "Please Select Ground Shipping (+$15.68) 3 Day Shipping Service (+$20.04) 2 Day …" at bounding box center [548, 342] width 277 height 29
click at [410, 328] on select "Please Select Ground Shipping (+$15.68) 3 Day Shipping Service (+$20.04) 2 Day …" at bounding box center [548, 342] width 277 height 29
click at [668, 328] on select "Please Select Ground Shipping (+$15.68) 3 Day Shipping Service (+$20.04) 2 Day …" at bounding box center [548, 342] width 277 height 29
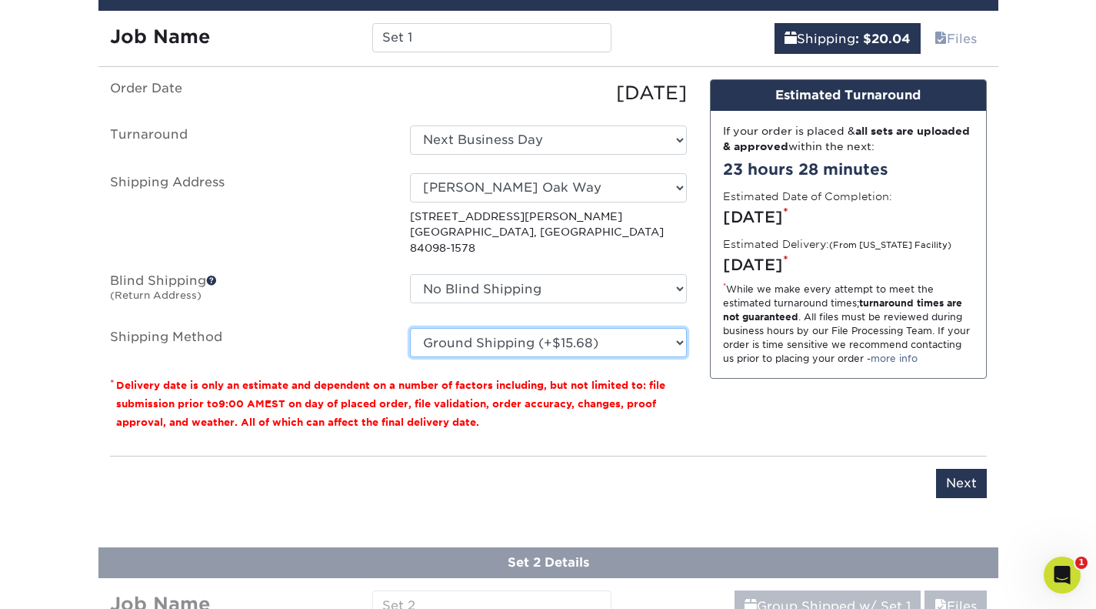
click at [410, 328] on select "Please Select Ground Shipping (+$15.68) 3 Day Shipping Service (+$20.04) 2 Day …" at bounding box center [548, 342] width 277 height 29
click at [660, 329] on select "Please Select Ground Shipping (+$15.68) 3 Day Shipping Service (+$20.04) 2 Day …" at bounding box center [548, 342] width 277 height 29
click at [410, 328] on select "Please Select Ground Shipping (+$15.68) 3 Day Shipping Service (+$20.04) 2 Day …" at bounding box center [548, 342] width 277 height 29
click at [661, 330] on select "Please Select Ground Shipping (+$15.68) 3 Day Shipping Service (+$20.04) 2 Day …" at bounding box center [548, 342] width 277 height 29
click at [410, 328] on select "Please Select Ground Shipping (+$15.68) 3 Day Shipping Service (+$20.04) 2 Day …" at bounding box center [548, 342] width 277 height 29
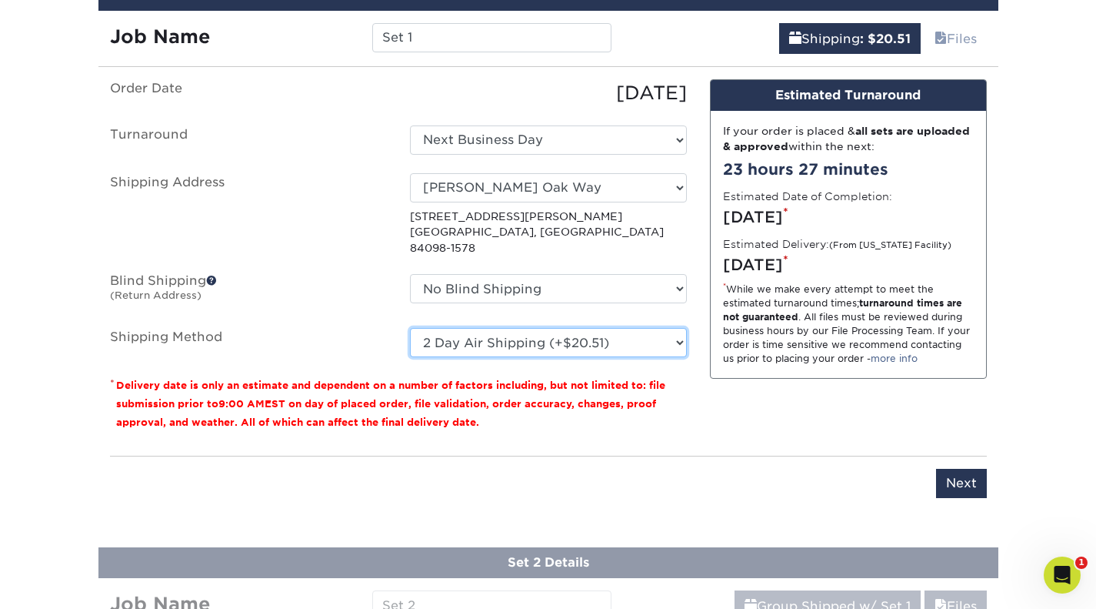
click at [672, 328] on select "Please Select Ground Shipping (+$15.68) 3 Day Shipping Service (+$20.04) 2 Day …" at bounding box center [548, 342] width 277 height 29
click at [410, 328] on select "Please Select Ground Shipping (+$15.68) 3 Day Shipping Service (+$20.04) 2 Day …" at bounding box center [548, 342] width 277 height 29
click at [642, 309] on ul "Order Date 09/10/2025 Turnaround Select One 2-4 Business Days 2 Day Next Busine…" at bounding box center [398, 218] width 577 height 278
click at [636, 328] on select "Please Select Ground Shipping (+$15.68) 3 Day Shipping Service (+$20.04) 2 Day …" at bounding box center [548, 342] width 277 height 29
click at [410, 328] on select "Please Select Ground Shipping (+$15.68) 3 Day Shipping Service (+$20.04) 2 Day …" at bounding box center [548, 342] width 277 height 29
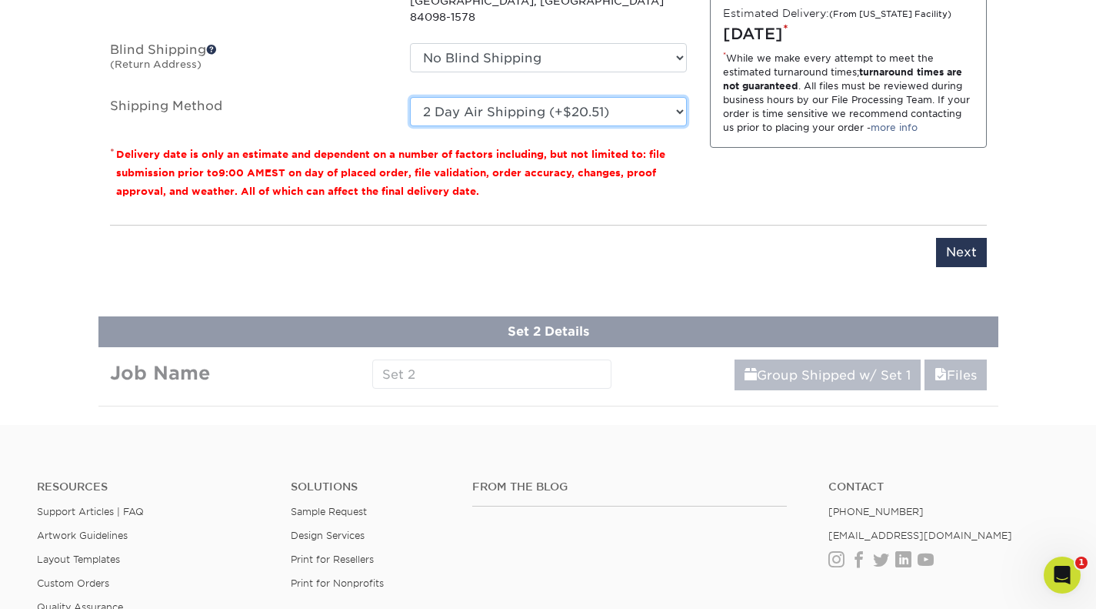
scroll to position [1009, 0]
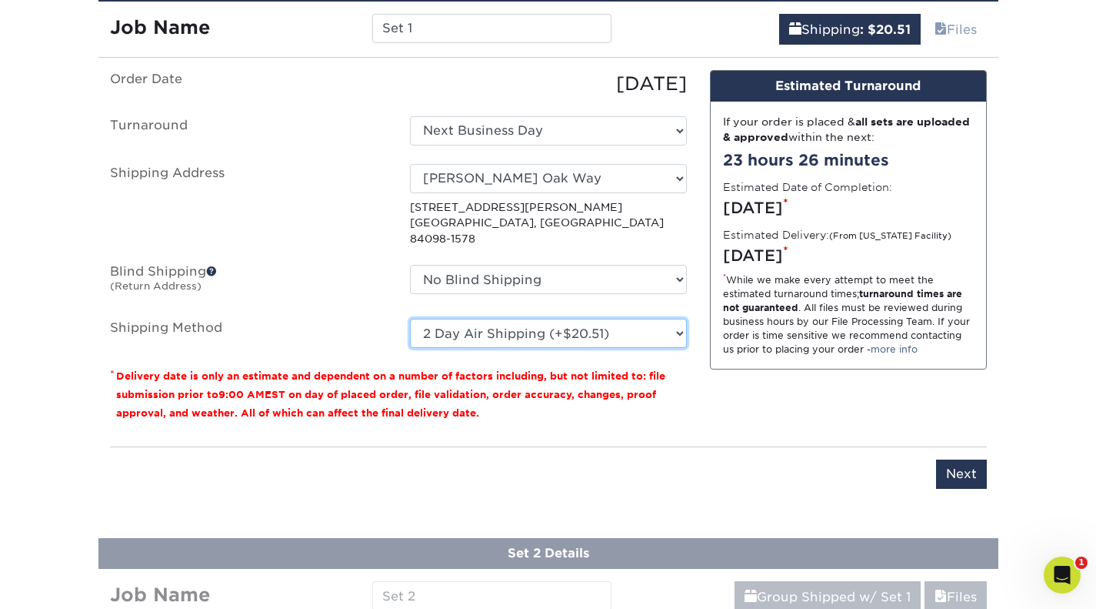
click at [674, 319] on select "Please Select Ground Shipping (+$15.68) 3 Day Shipping Service (+$20.04) 2 Day …" at bounding box center [548, 333] width 277 height 29
select select "13"
click at [410, 319] on select "Please Select Ground Shipping (+$15.68) 3 Day Shipping Service (+$20.04) 2 Day …" at bounding box center [548, 333] width 277 height 29
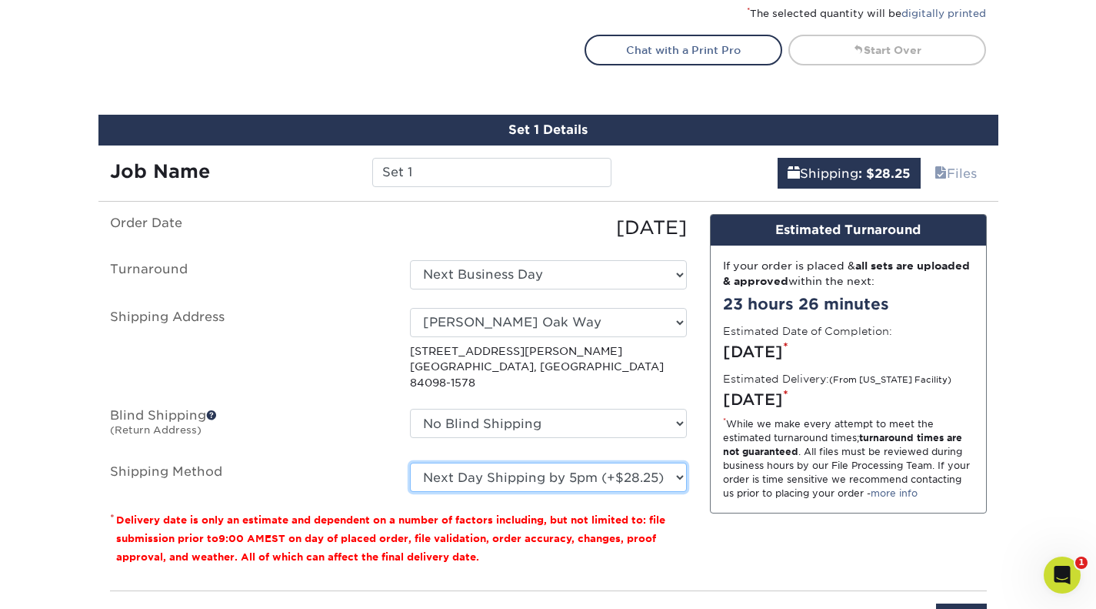
scroll to position [873, 0]
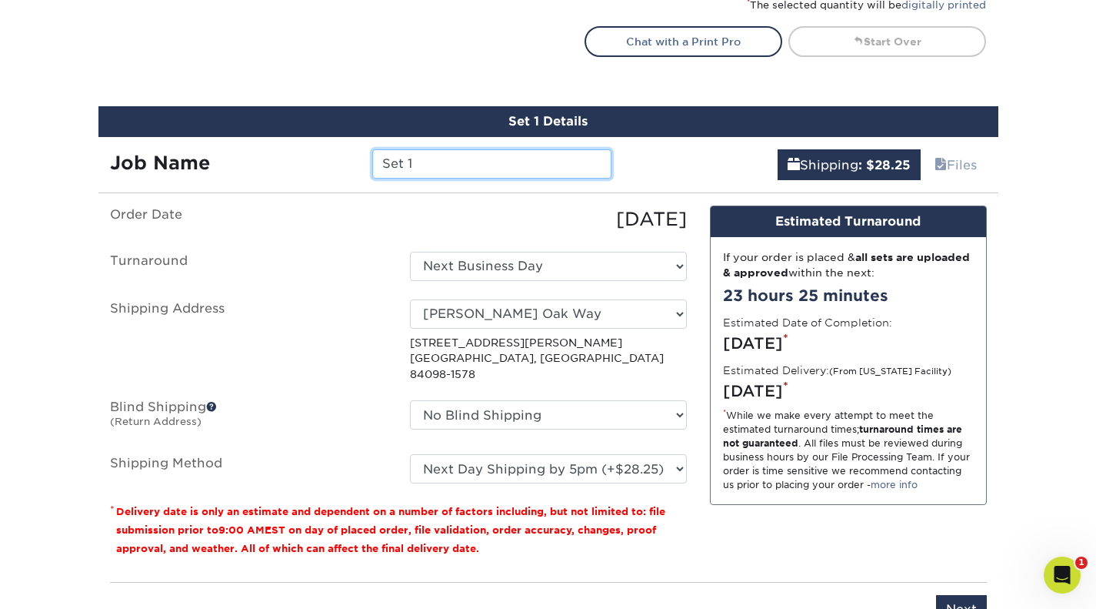
drag, startPoint x: 440, startPoint y: 158, endPoint x: 326, endPoint y: 179, distance: 115.9
click at [326, 179] on div "Set 1 Details Job Name Set 1 Shipping : $28.25 Files You've choosen mailing ser…" at bounding box center [548, 374] width 900 height 536
type input "WORX-PTM-0001"
click at [645, 163] on div "Shipping : $28.25 Files" at bounding box center [810, 158] width 375 height 43
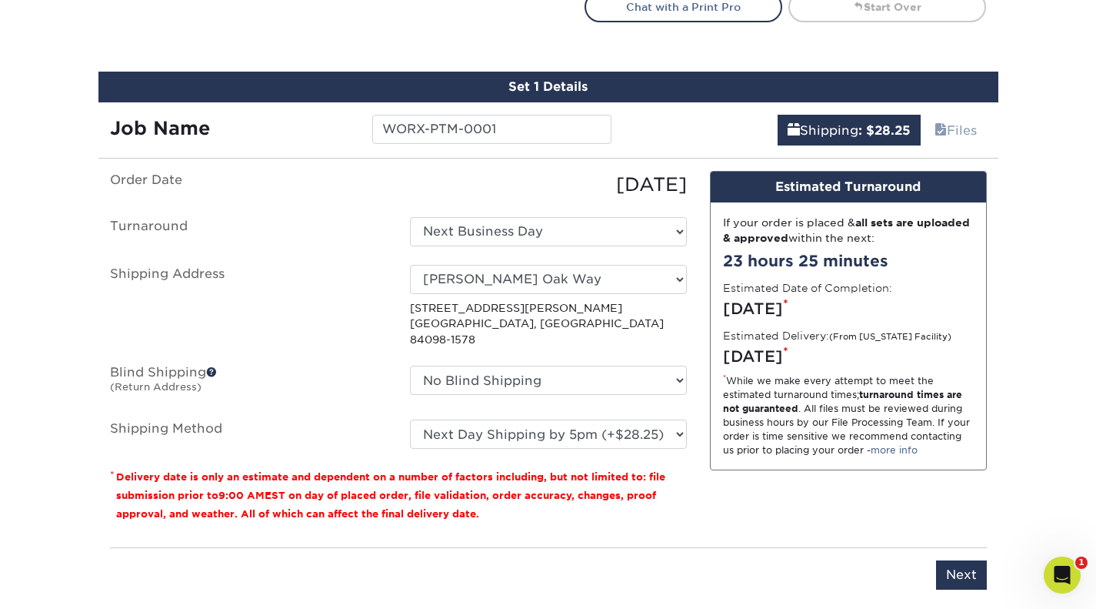
scroll to position [909, 0]
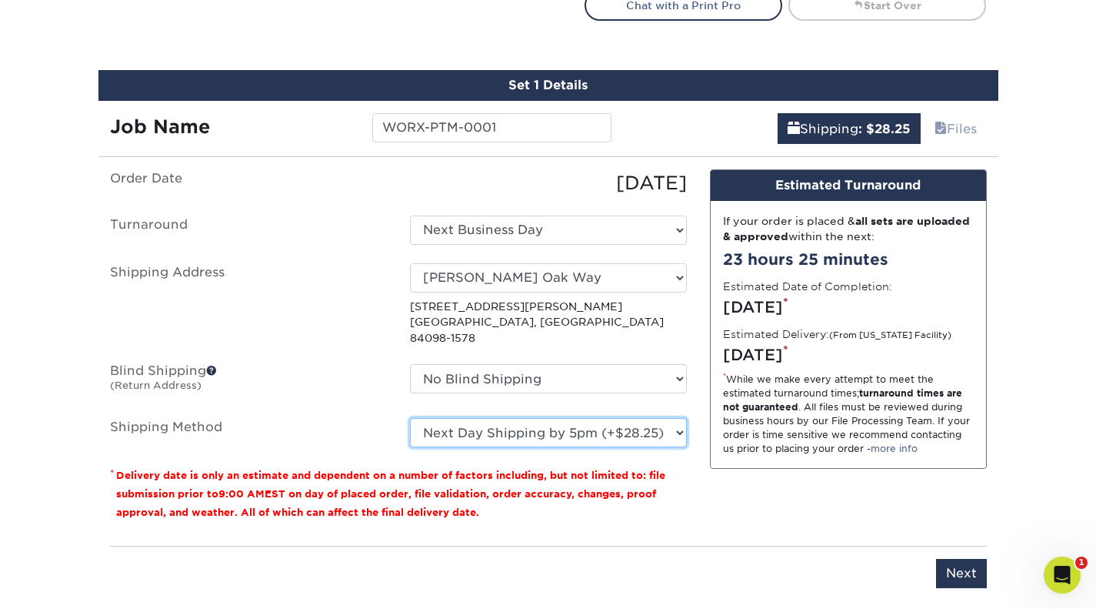
click at [682, 418] on select "Please Select Ground Shipping (+$15.68) 3 Day Shipping Service (+$20.04) 2 Day …" at bounding box center [548, 432] width 277 height 29
click at [410, 418] on select "Please Select Ground Shipping (+$15.68) 3 Day Shipping Service (+$20.04) 2 Day …" at bounding box center [548, 432] width 277 height 29
click at [656, 418] on select "Please Select Ground Shipping (+$15.68) 3 Day Shipping Service (+$20.04) 2 Day …" at bounding box center [548, 432] width 277 height 29
click at [410, 418] on select "Please Select Ground Shipping (+$15.68) 3 Day Shipping Service (+$20.04) 2 Day …" at bounding box center [548, 432] width 277 height 29
click at [647, 418] on select "Please Select Ground Shipping (+$15.68) 3 Day Shipping Service (+$20.04) 2 Day …" at bounding box center [548, 432] width 277 height 29
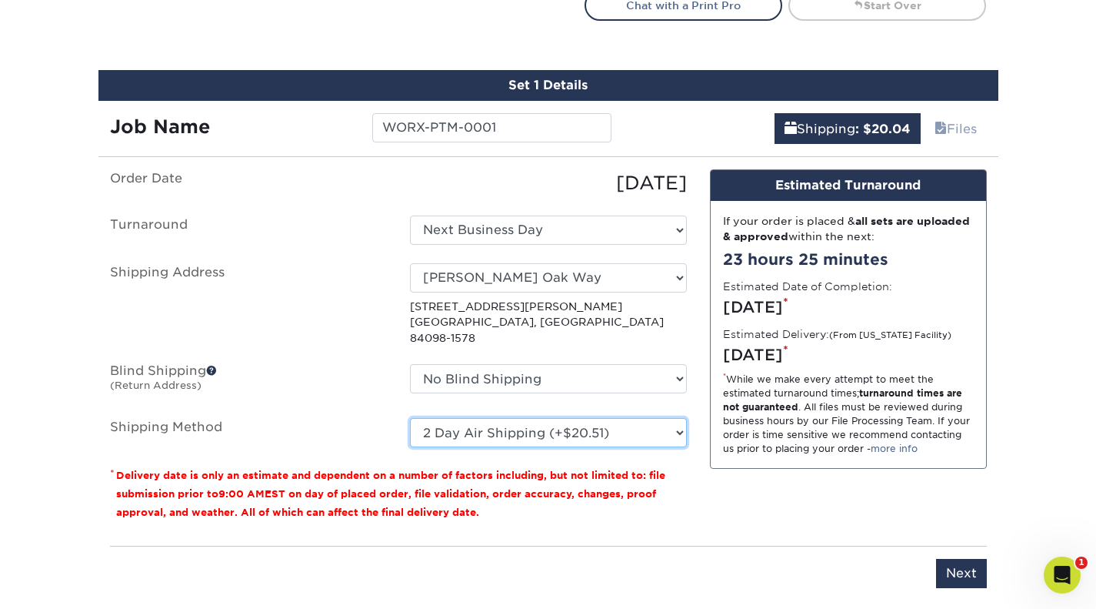
click at [410, 418] on select "Please Select Ground Shipping (+$15.68) 3 Day Shipping Service (+$20.04) 2 Day …" at bounding box center [548, 432] width 277 height 29
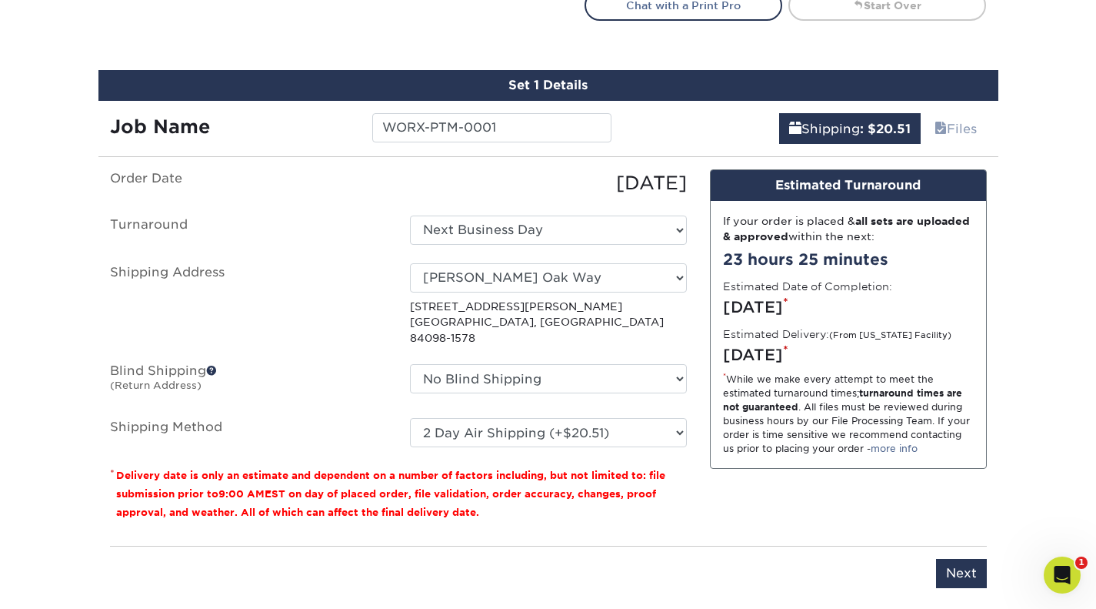
click at [918, 449] on link "more info" at bounding box center [894, 448] width 47 height 12
click at [675, 418] on select "Please Select Ground Shipping (+$15.68) 3 Day Shipping Service (+$20.04) 2 Day …" at bounding box center [548, 432] width 277 height 29
select select "13"
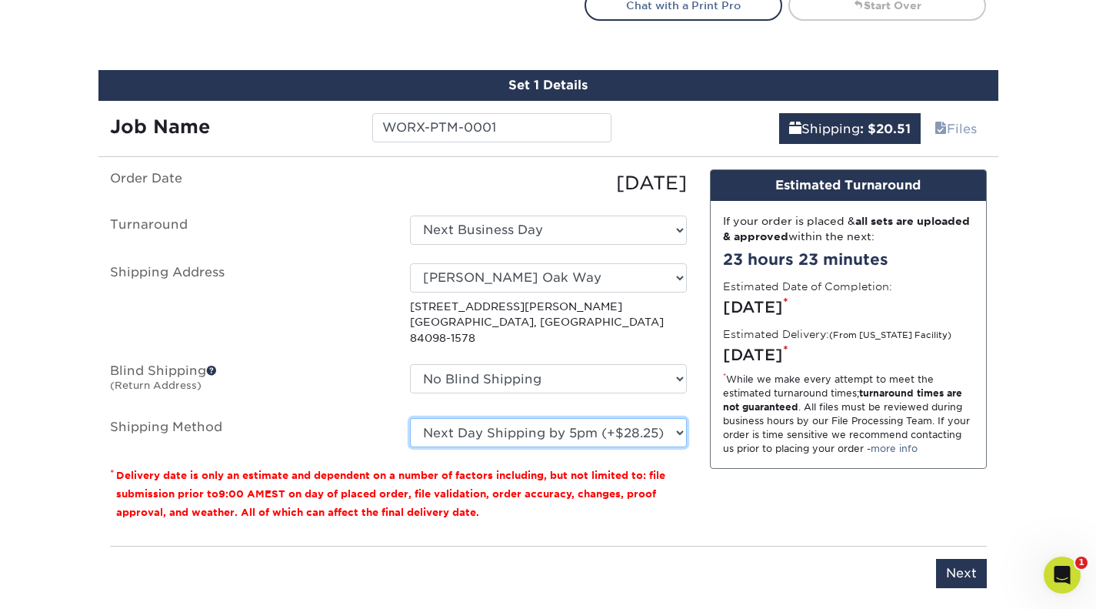
click at [410, 418] on select "Please Select Ground Shipping (+$15.68) 3 Day Shipping Service (+$20.04) 2 Day …" at bounding box center [548, 432] width 277 height 29
